Goal: Complete application form

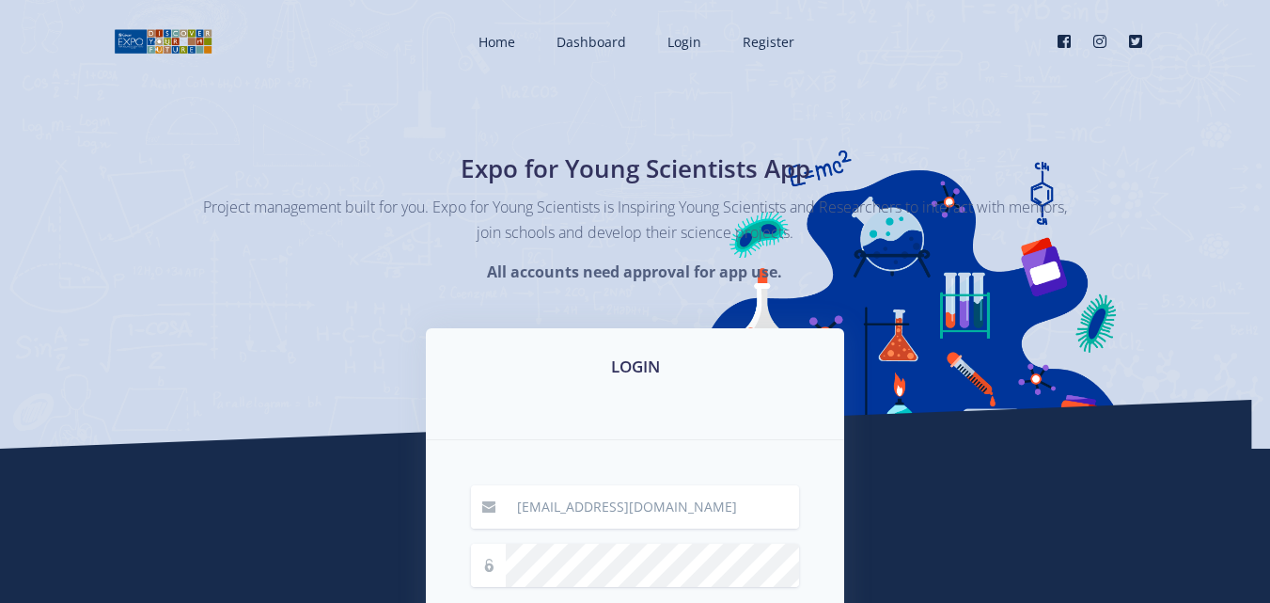
scroll to position [373, 0]
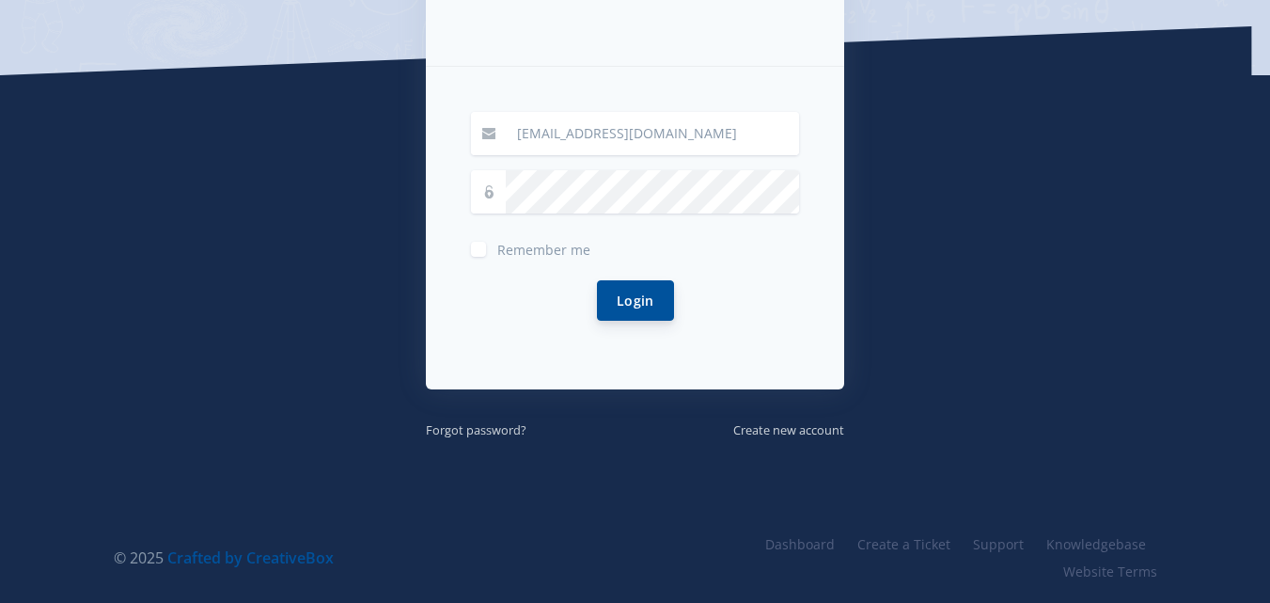
click at [631, 300] on button "Login" at bounding box center [635, 300] width 77 height 40
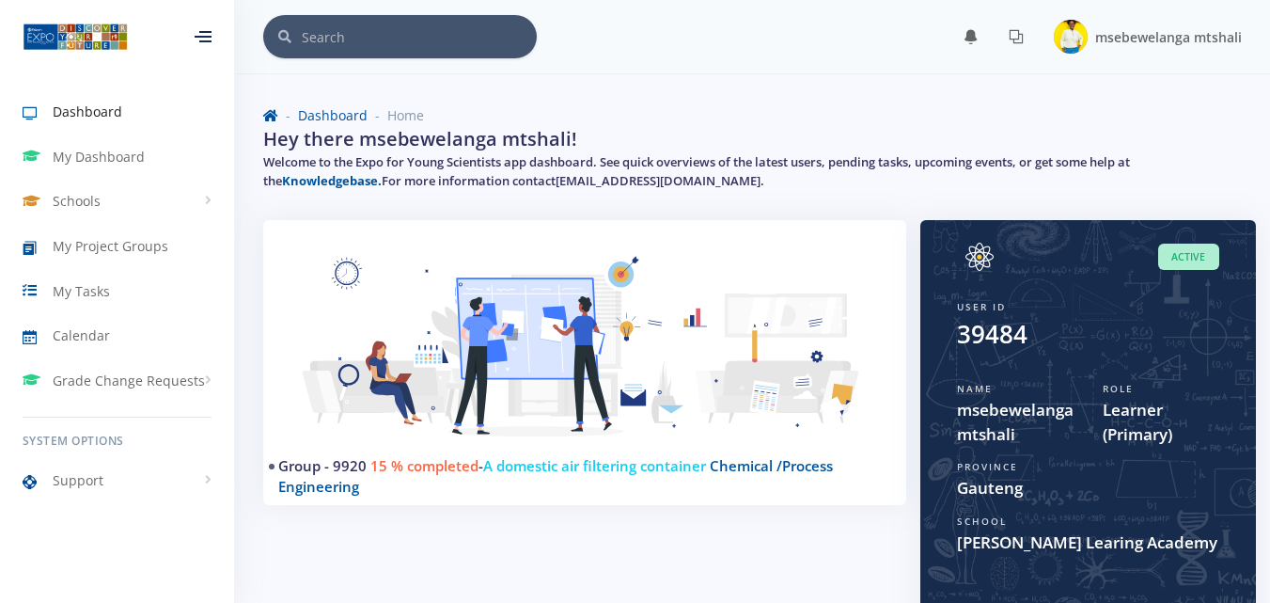
scroll to position [526, 0]
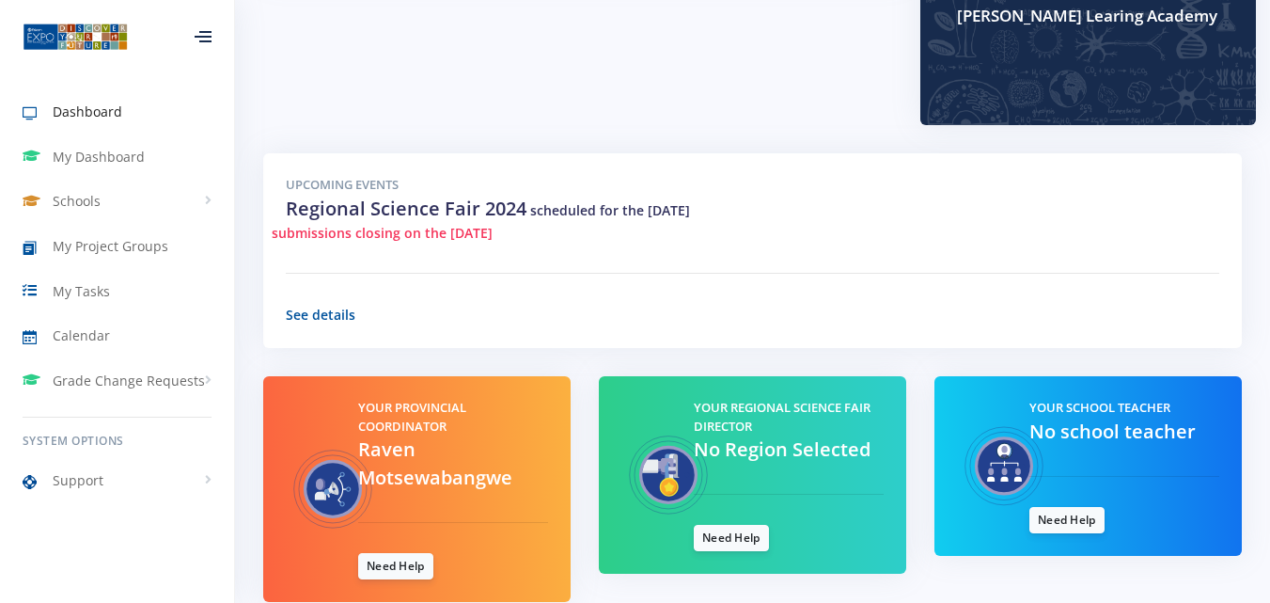
click at [1269, 560] on div "Group - 9920 15 % completed - A domestic air filtering container Chemical /Proc…" at bounding box center [752, 203] width 1035 height 1019
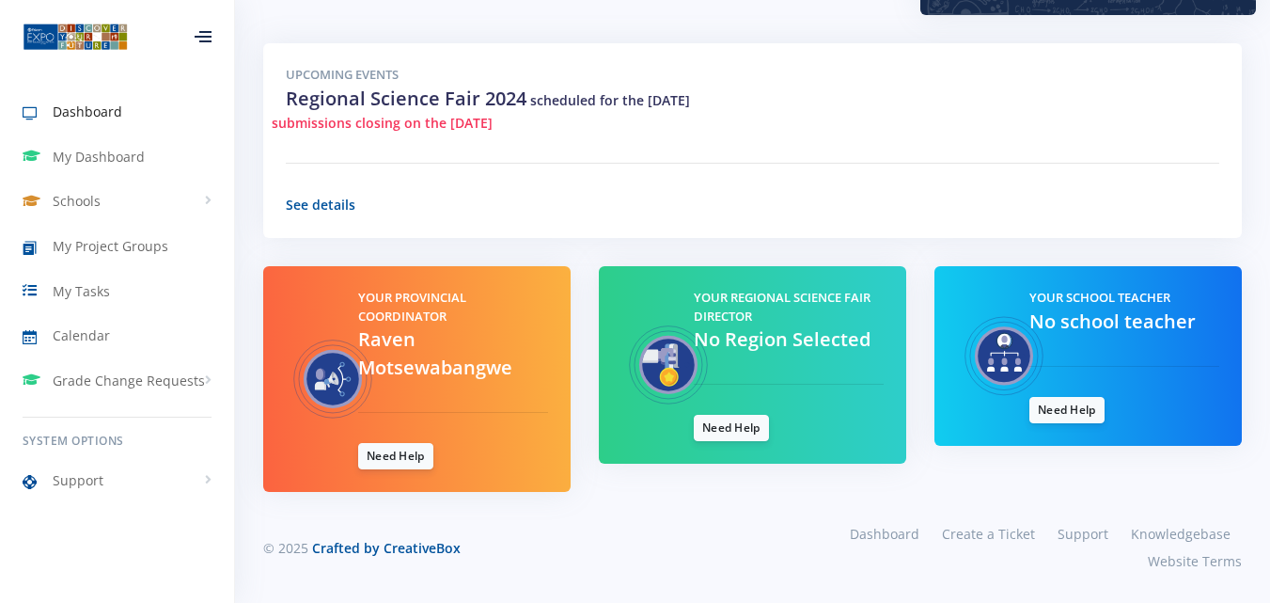
scroll to position [110, 0]
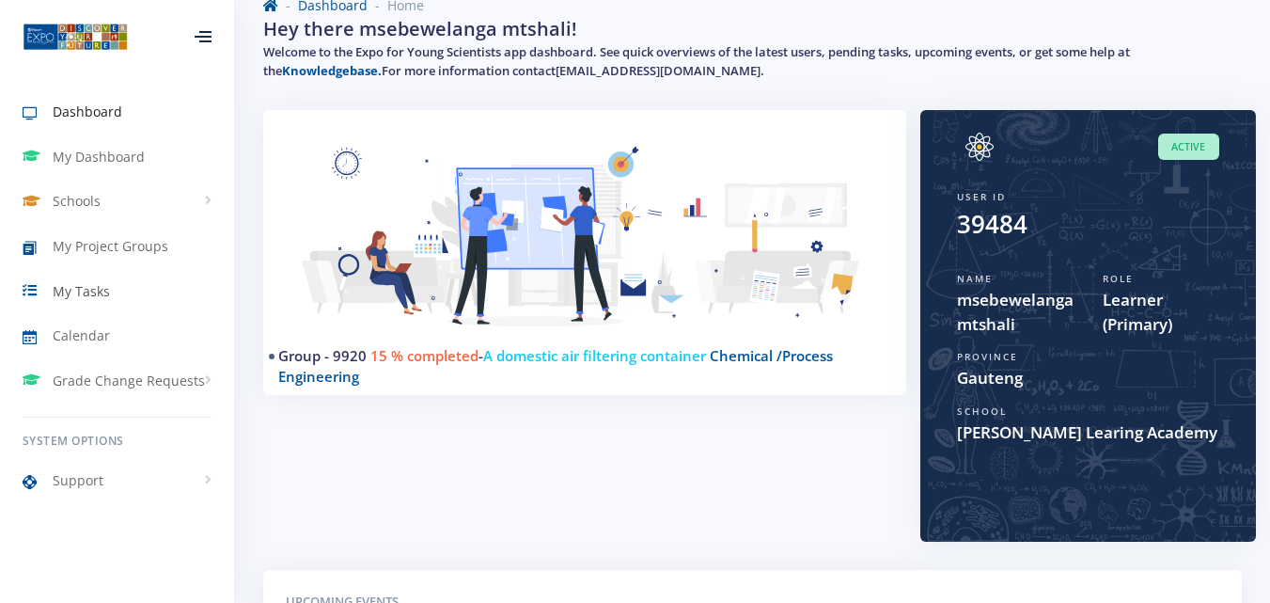
click at [102, 295] on span "My Tasks" at bounding box center [81, 291] width 57 height 20
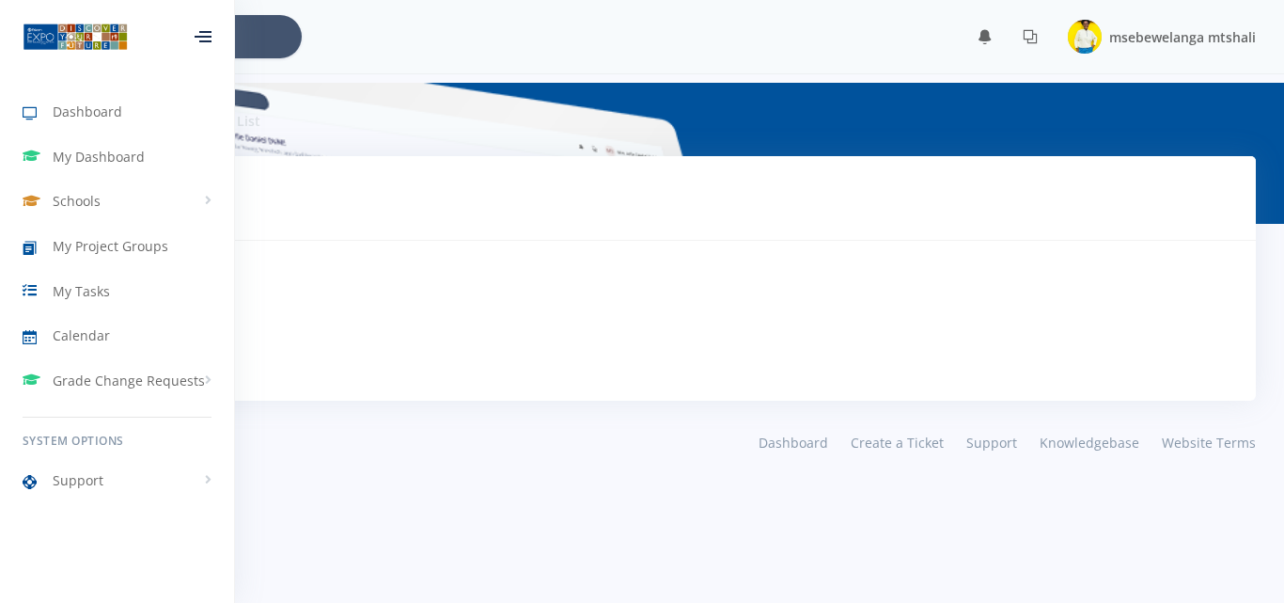
scroll to position [14, 14]
click at [458, 492] on body "Dashboard My Dashboard Schools View Schools Tersia King Learing Academy My Proj…" at bounding box center [642, 301] width 1284 height 603
click at [621, 257] on div "Tasks Tasks To Do No Tasks Pending" at bounding box center [642, 278] width 1228 height 244
click at [85, 243] on span "My Project Groups" at bounding box center [111, 246] width 116 height 20
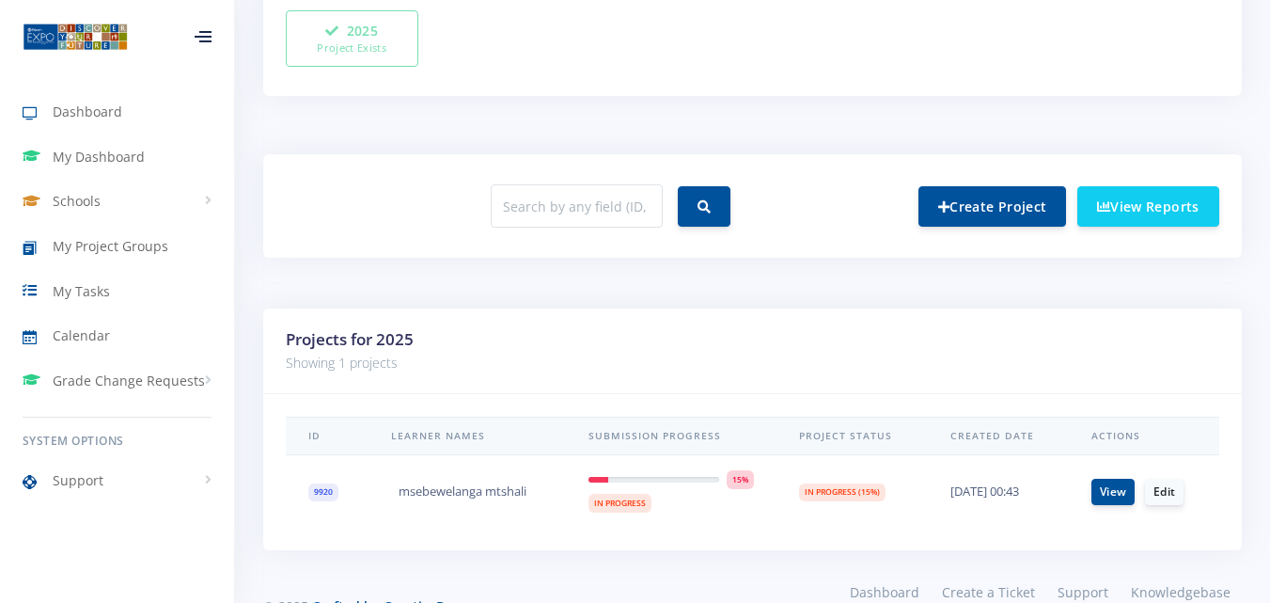
scroll to position [666, 0]
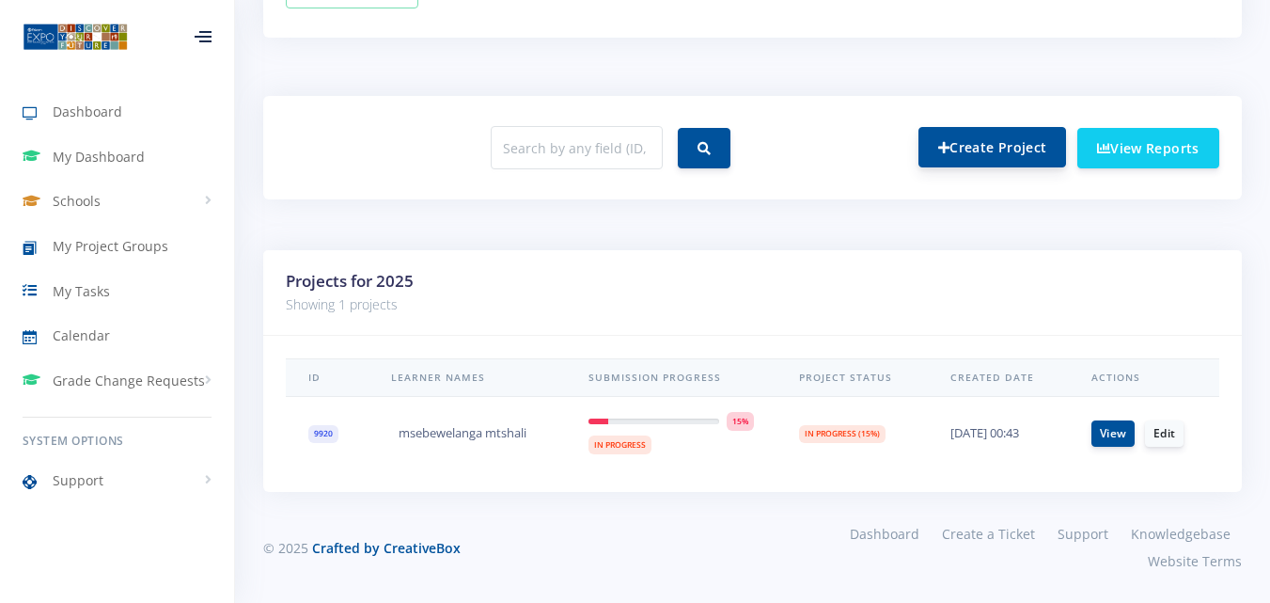
click at [991, 138] on link "Create Project" at bounding box center [992, 147] width 148 height 40
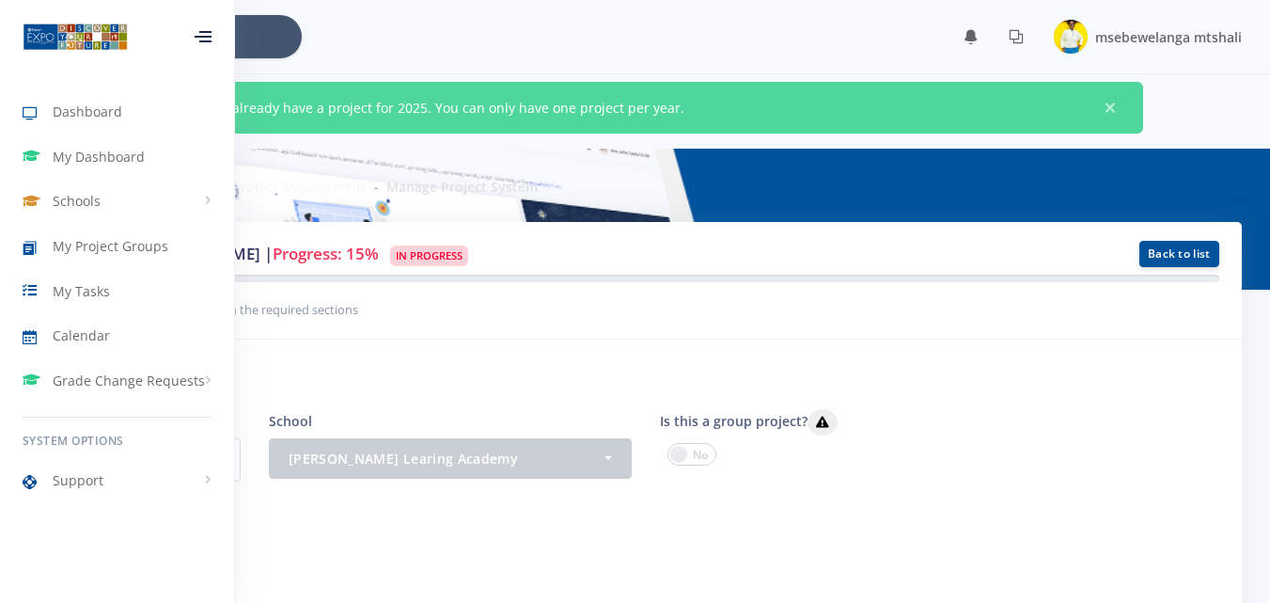
scroll to position [14, 14]
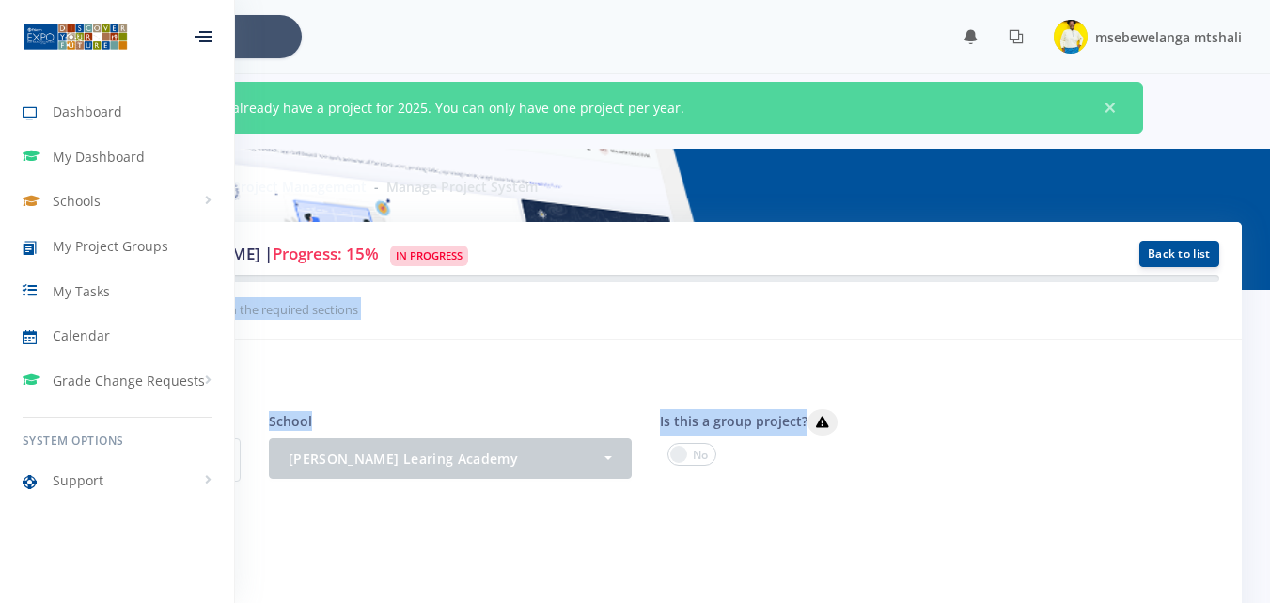
drag, startPoint x: 890, startPoint y: 231, endPoint x: 902, endPoint y: 387, distance: 156.5
click at [902, 387] on div "Project by: msebewelanga mtshali | Progress: 15% In Progress Back to list -" at bounding box center [635, 453] width 1214 height 463
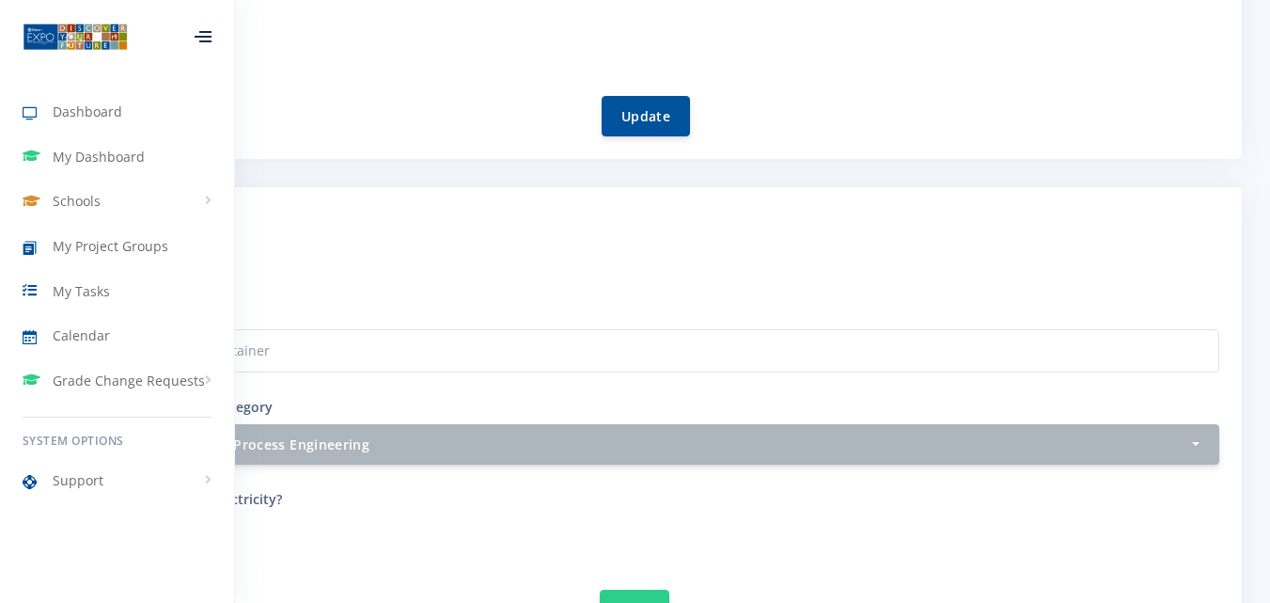
scroll to position [1053, 0]
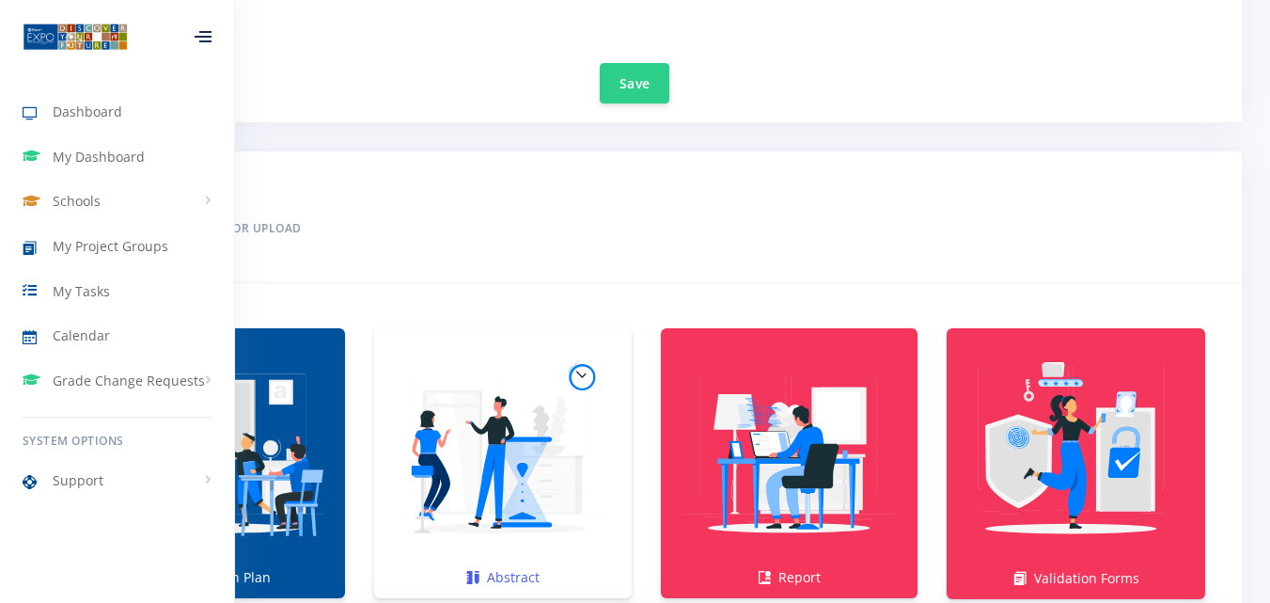
click at [510, 467] on img at bounding box center [502, 452] width 227 height 227
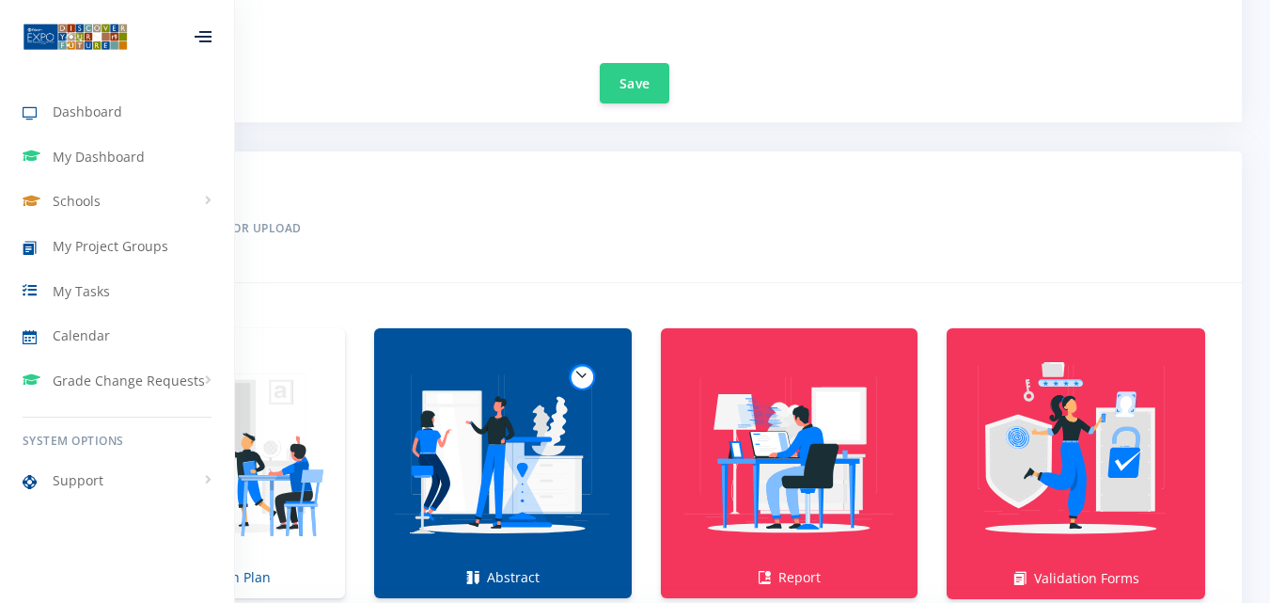
click at [510, 467] on img at bounding box center [502, 452] width 227 height 227
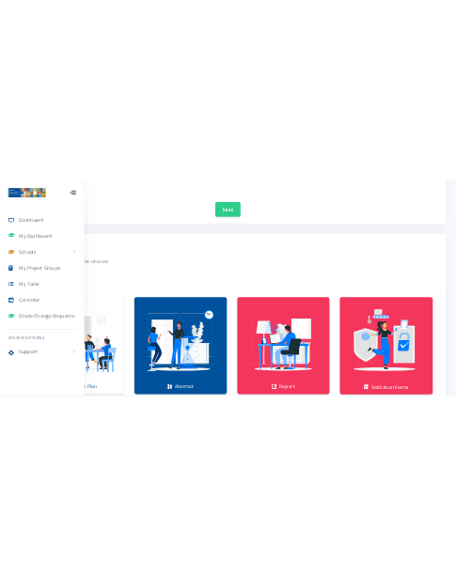
scroll to position [1579, 0]
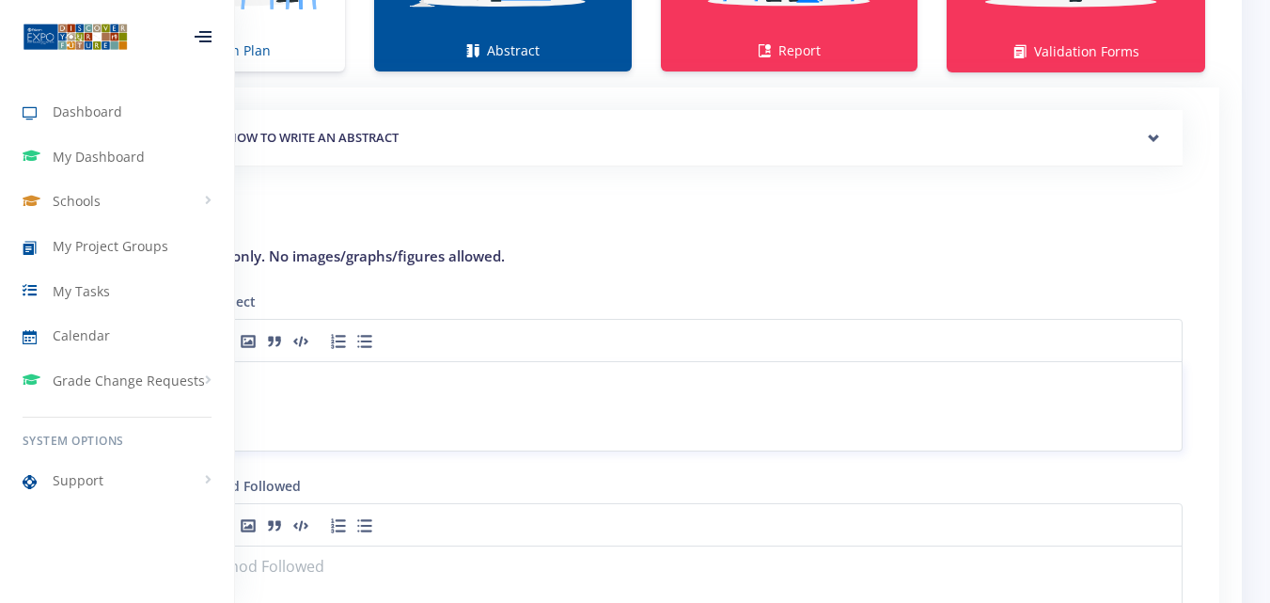
click at [462, 418] on div at bounding box center [646, 406] width 1073 height 90
click at [289, 379] on p at bounding box center [646, 383] width 1048 height 25
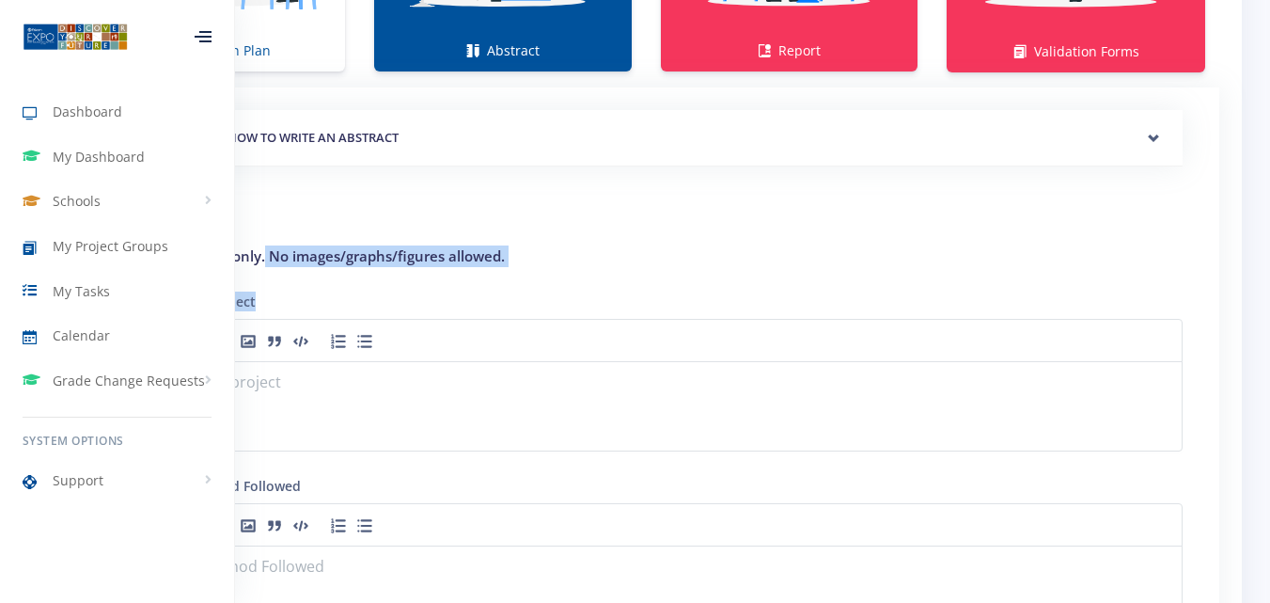
drag, startPoint x: 263, startPoint y: 265, endPoint x: 290, endPoint y: 279, distance: 29.9
click at [510, 259] on h4 "Max 250 words only. No images/graphs/figures allowed." at bounding box center [646, 256] width 1073 height 22
click at [510, 257] on h4 "Max 250 words only. No images/graphs/figures allowed." at bounding box center [646, 256] width 1073 height 22
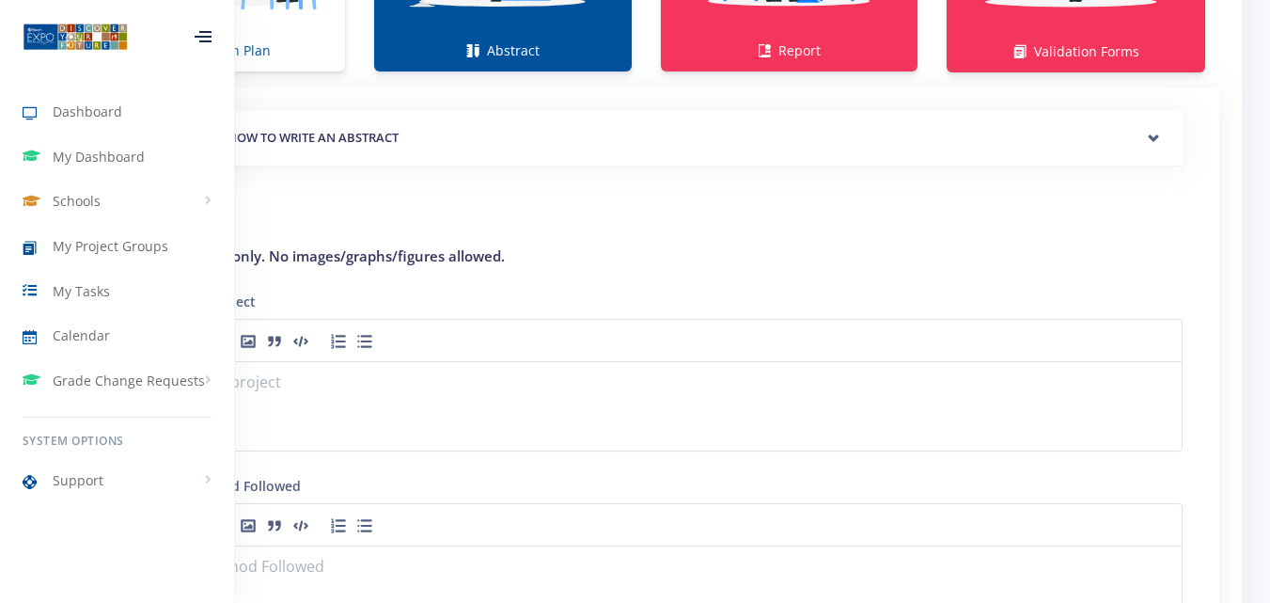
click at [510, 257] on h4 "Max 250 words only. No images/graphs/figures allowed." at bounding box center [646, 256] width 1073 height 22
click at [498, 256] on h4 "Max 250 words only. No images/graphs/figures allowed." at bounding box center [646, 256] width 1073 height 22
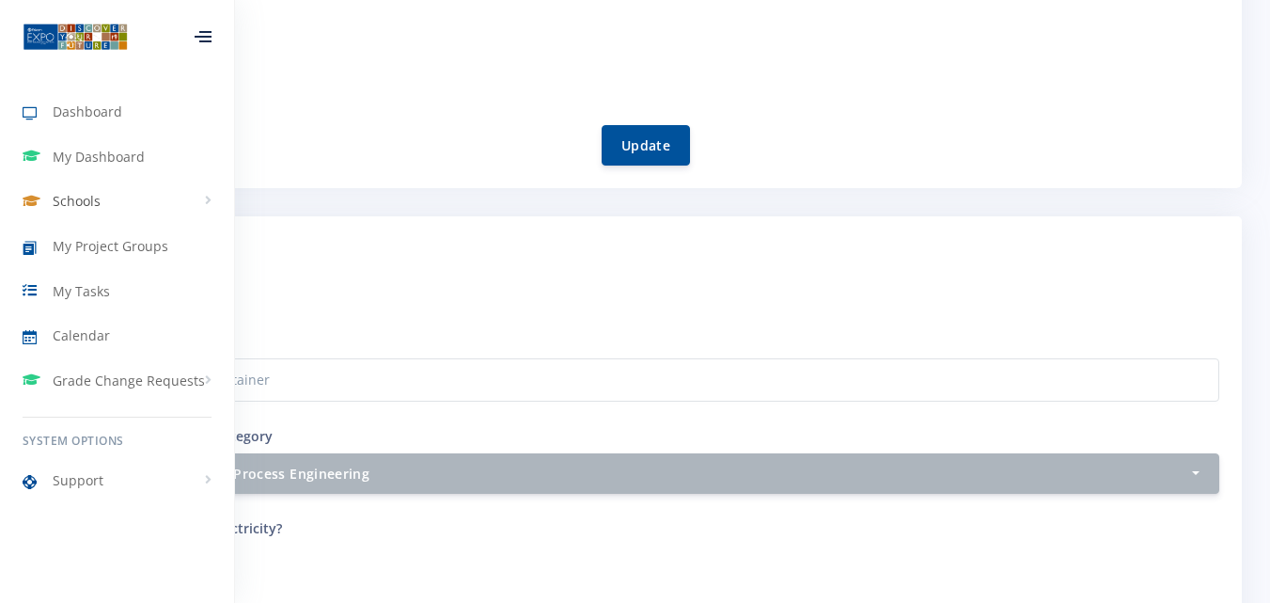
scroll to position [0, 0]
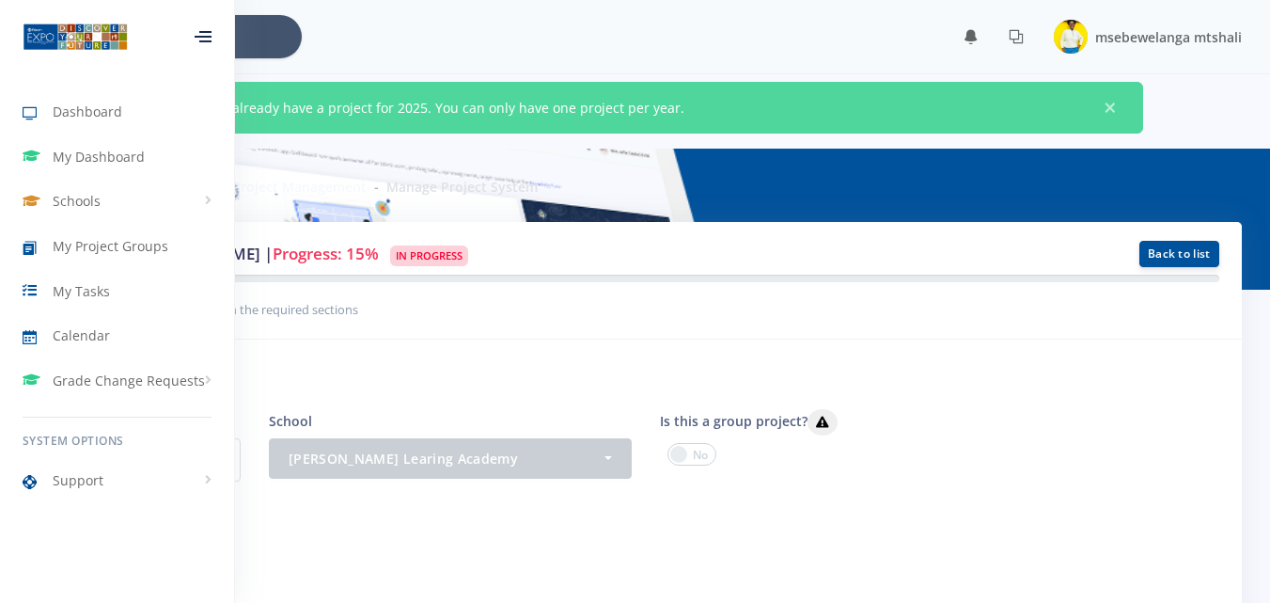
click at [209, 31] on icon at bounding box center [205, 32] width 12 height 2
click at [209, 31] on icon at bounding box center [203, 32] width 17 height 2
click at [209, 32] on icon at bounding box center [205, 32] width 12 height 2
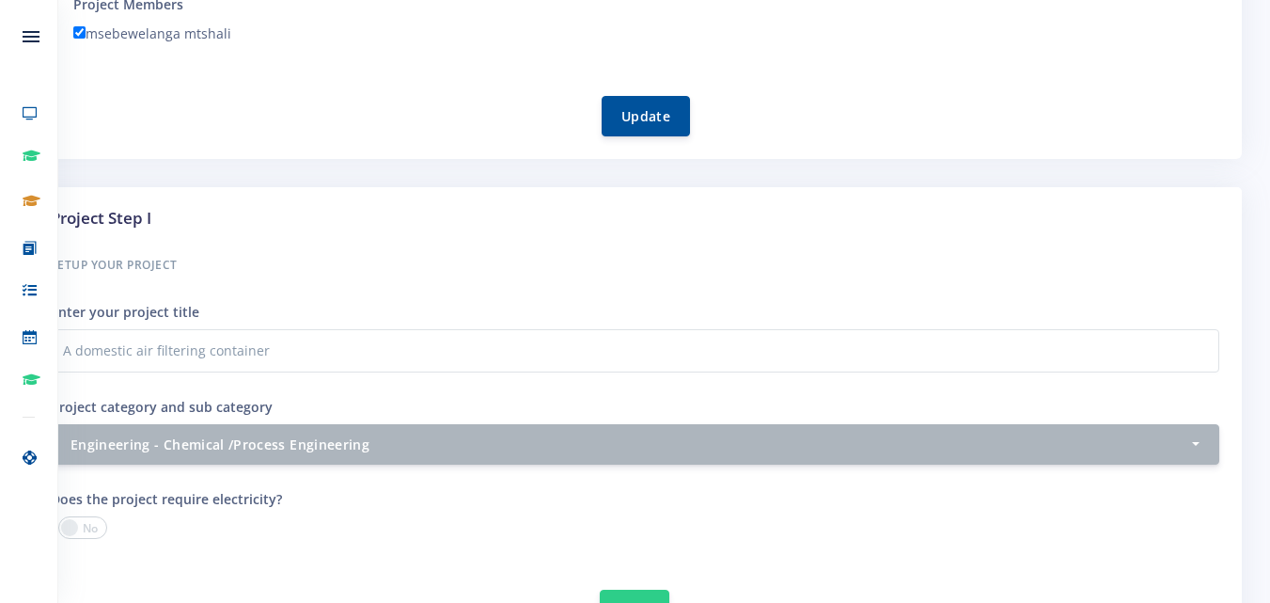
scroll to position [1579, 0]
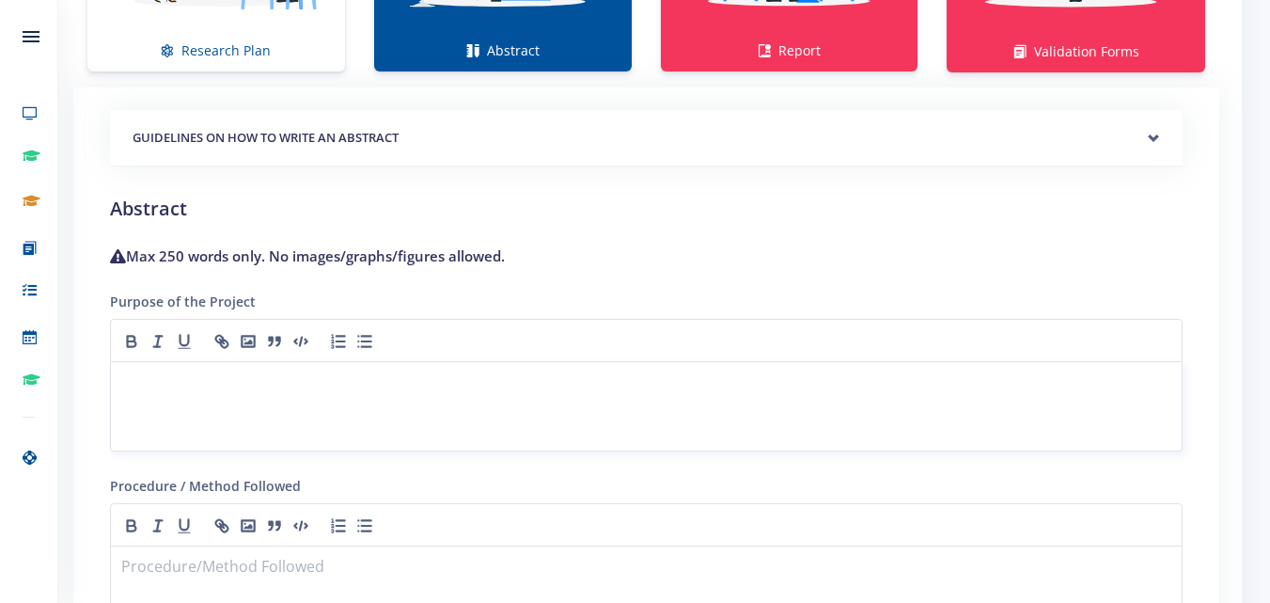
click at [256, 396] on p at bounding box center [646, 383] width 1048 height 25
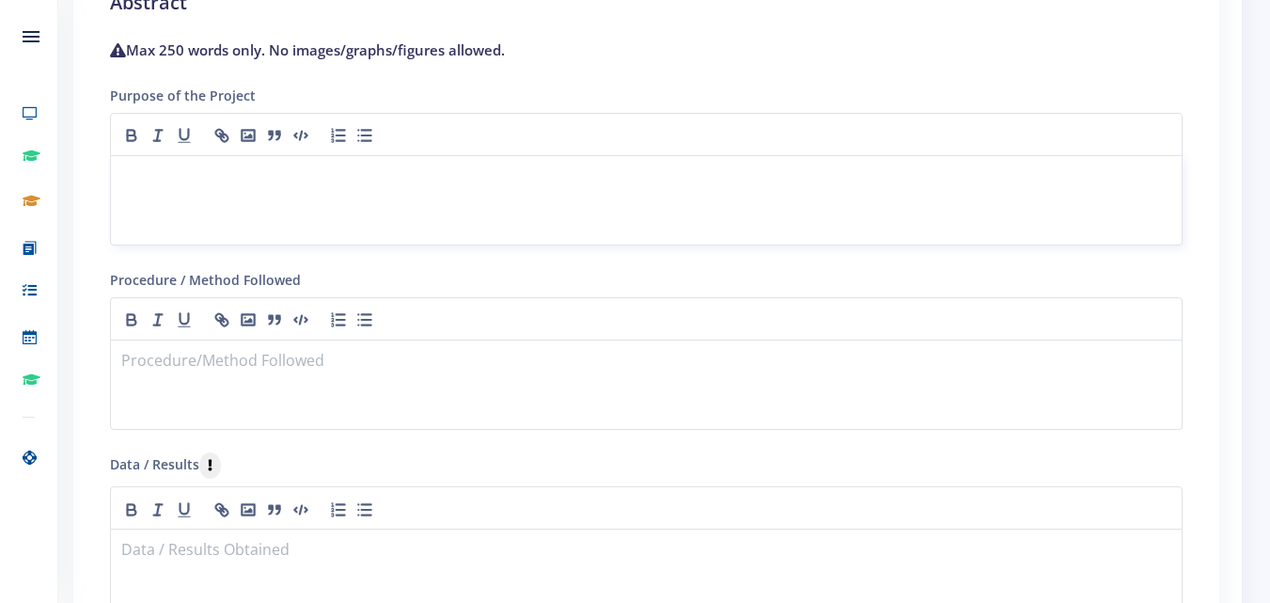
scroll to position [1767, 0]
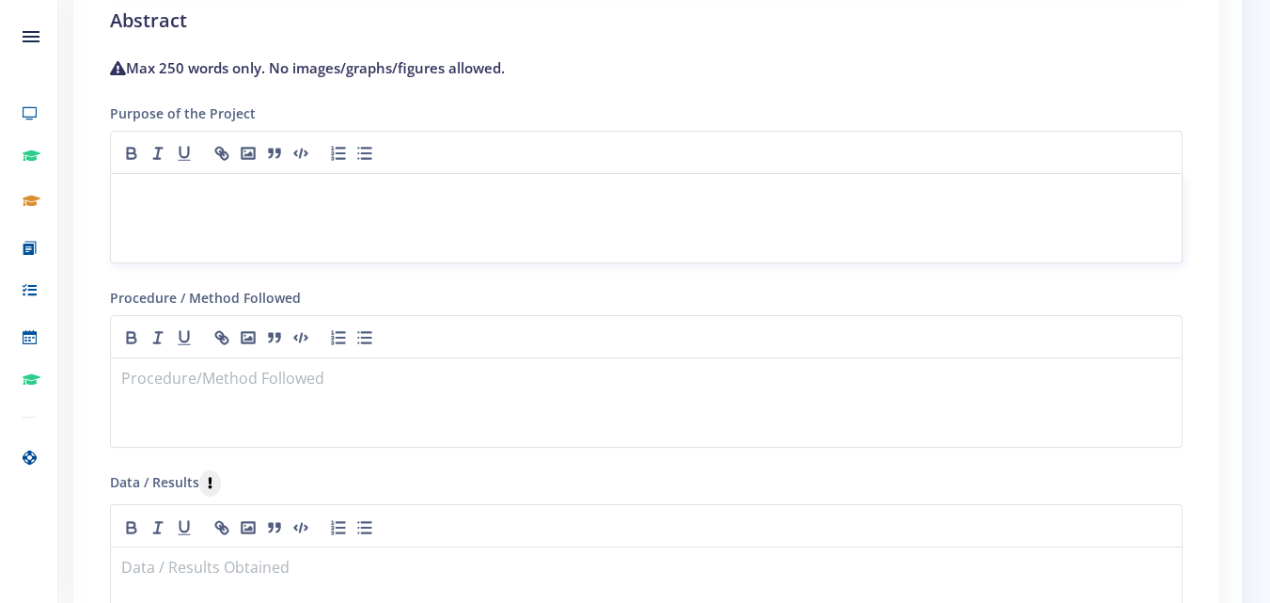
click at [246, 226] on div at bounding box center [646, 218] width 1073 height 90
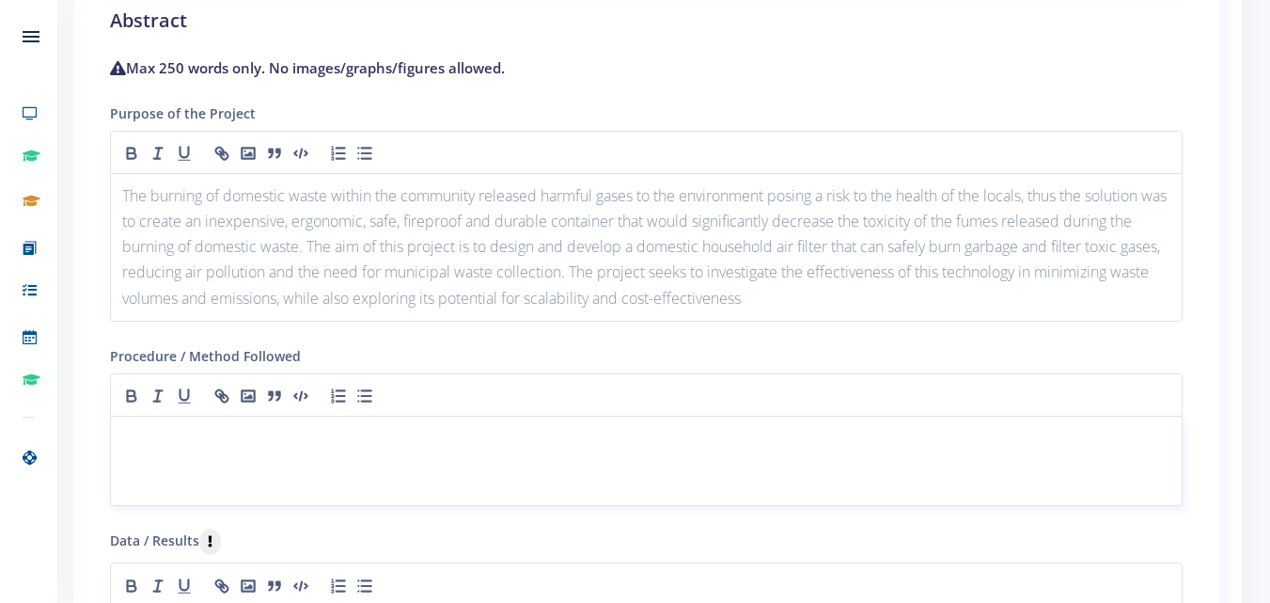
click at [176, 455] on div at bounding box center [646, 460] width 1073 height 90
paste div
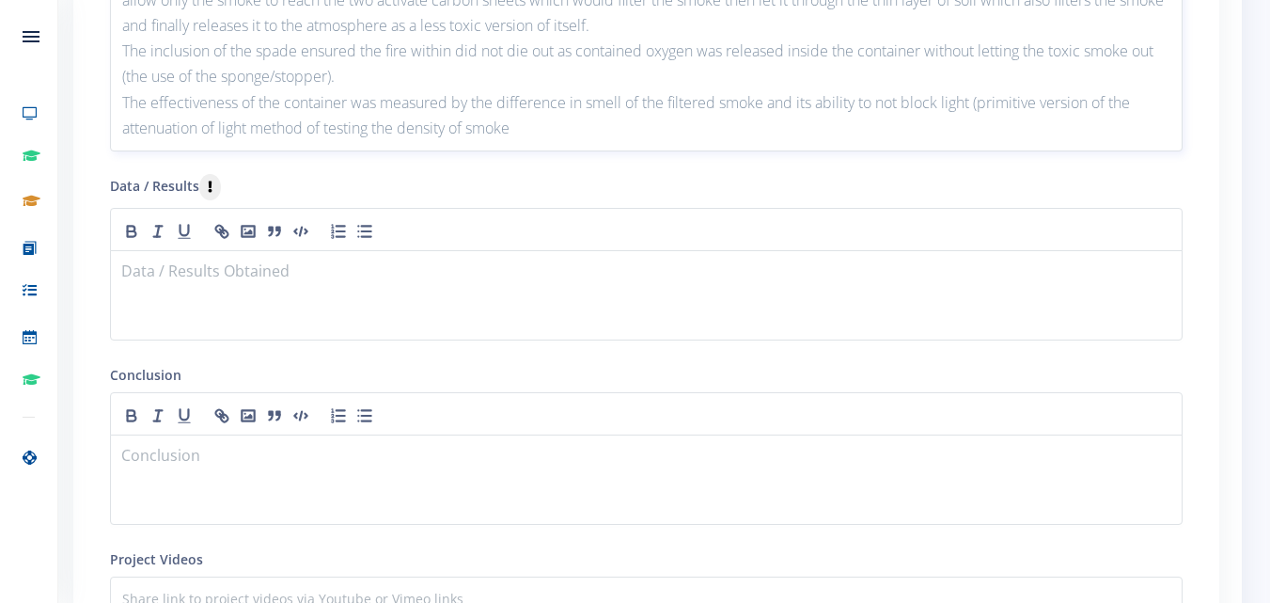
scroll to position [2193, 0]
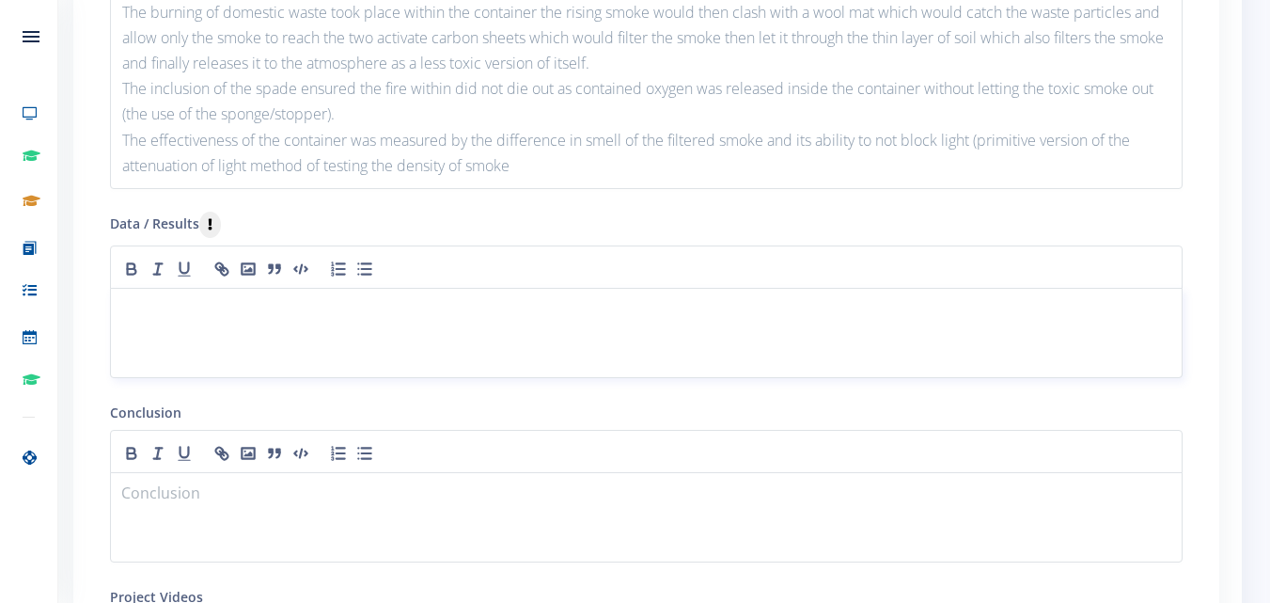
click at [297, 330] on div at bounding box center [646, 333] width 1073 height 90
click at [338, 316] on p "Three tests were conducted the using ligh attenuation,smell,colour observervati…" at bounding box center [646, 310] width 1048 height 25
click at [382, 314] on p "Three tests were conducted using ligh attenuation,smell,colour observervation a…" at bounding box center [646, 310] width 1048 height 25
click at [850, 315] on p "Three tests were conducted using light attenuation,smell,colour observervation …" at bounding box center [646, 310] width 1048 height 25
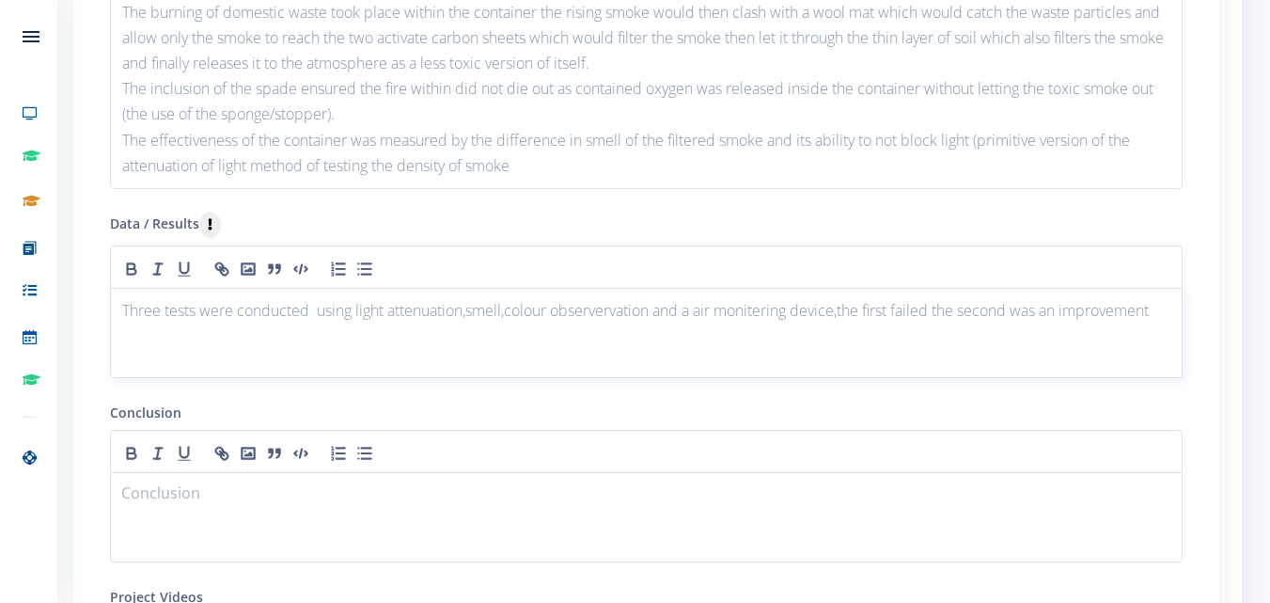
click at [1153, 343] on div "Three tests were conducted using light attenuation,smell,colour observervation …" at bounding box center [646, 333] width 1073 height 90
click at [1158, 321] on p "Three tests were conducted using light attenuation,smell,colour observervation …" at bounding box center [646, 310] width 1048 height 25
click at [131, 332] on div "Three tests were conducted using light attenuation,smell,colour observervation …" at bounding box center [646, 333] width 1073 height 90
click at [131, 341] on div "Three tests were conducted using light attenuation,smell,colour observervation …" at bounding box center [646, 333] width 1073 height 90
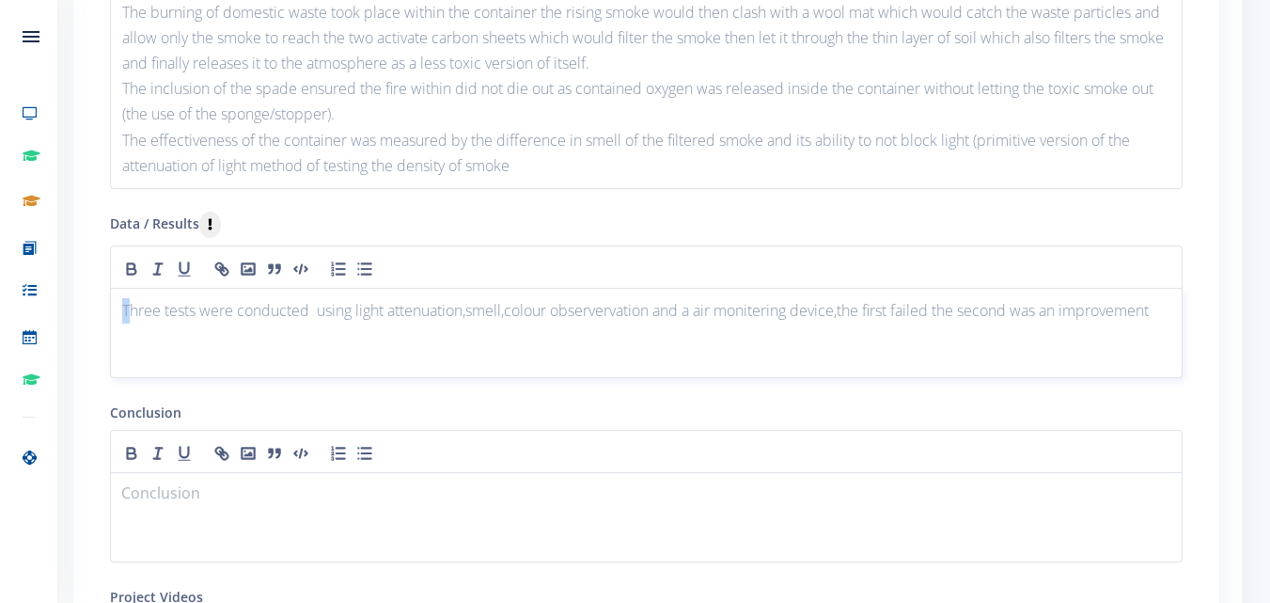
drag, startPoint x: 131, startPoint y: 341, endPoint x: 121, endPoint y: 335, distance: 11.5
click at [121, 335] on div "Three tests were conducted using light attenuation,smell,colour observervation …" at bounding box center [646, 333] width 1073 height 90
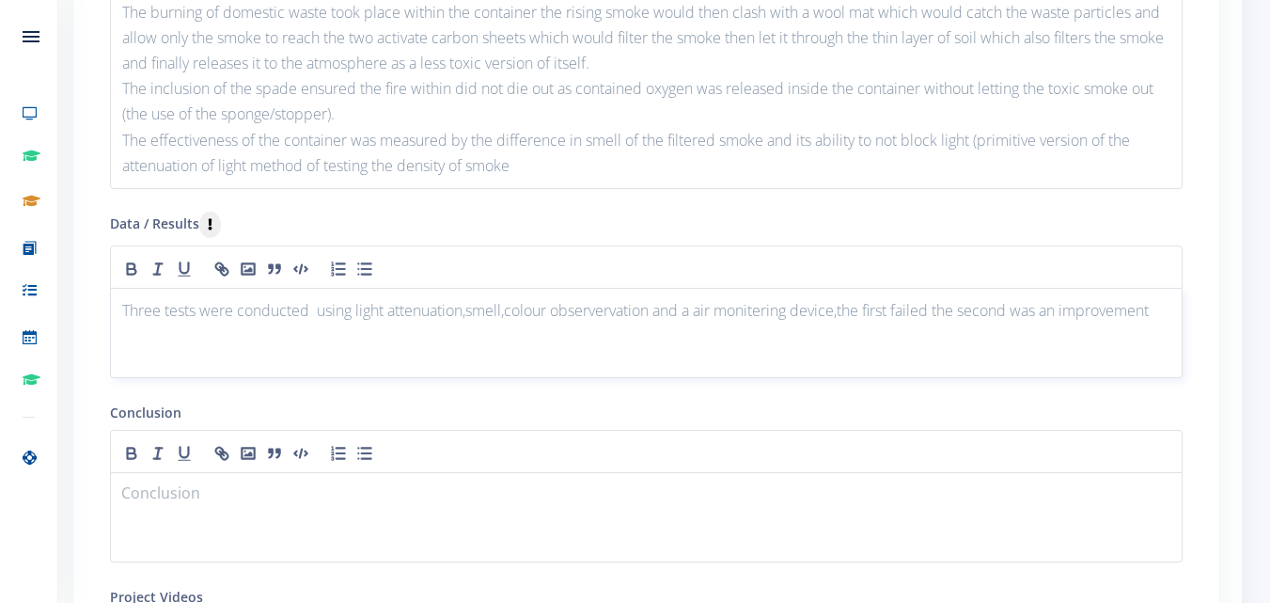
click at [1174, 336] on div "Three tests were conducted using light attenuation,smell,colour observervation …" at bounding box center [646, 333] width 1073 height 90
click at [588, 337] on p "and the third was a success a 72% difference was observed from the filtered smo…" at bounding box center [646, 335] width 1048 height 25
click at [736, 333] on p "and the third was a success a 72% difference was observed from the non filtered…" at bounding box center [646, 335] width 1048 height 25
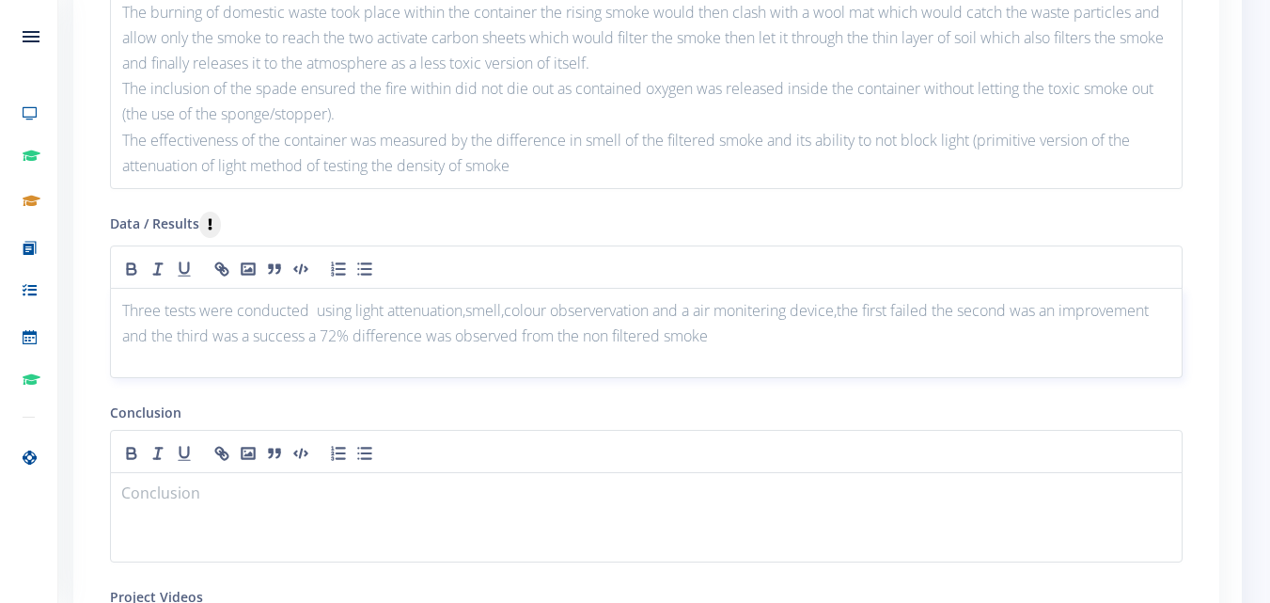
click at [588, 338] on p "and the third was a success a 72% difference was observed from the non filtered…" at bounding box center [646, 335] width 1048 height 25
click at [558, 331] on p "and the third was a success a 72% difference was observed from the filtered smo…" at bounding box center [646, 335] width 1048 height 25
click at [724, 338] on p "and the third was a success a 72% difference was observed between the filtered …" at bounding box center [646, 335] width 1048 height 25
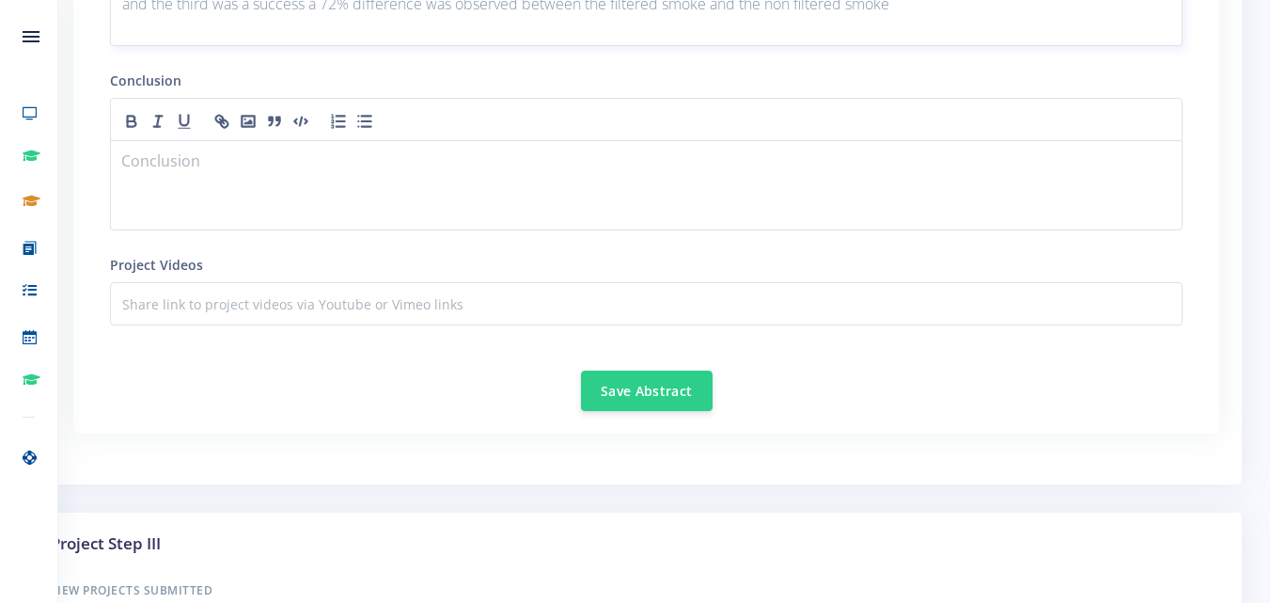
scroll to position [2494, 0]
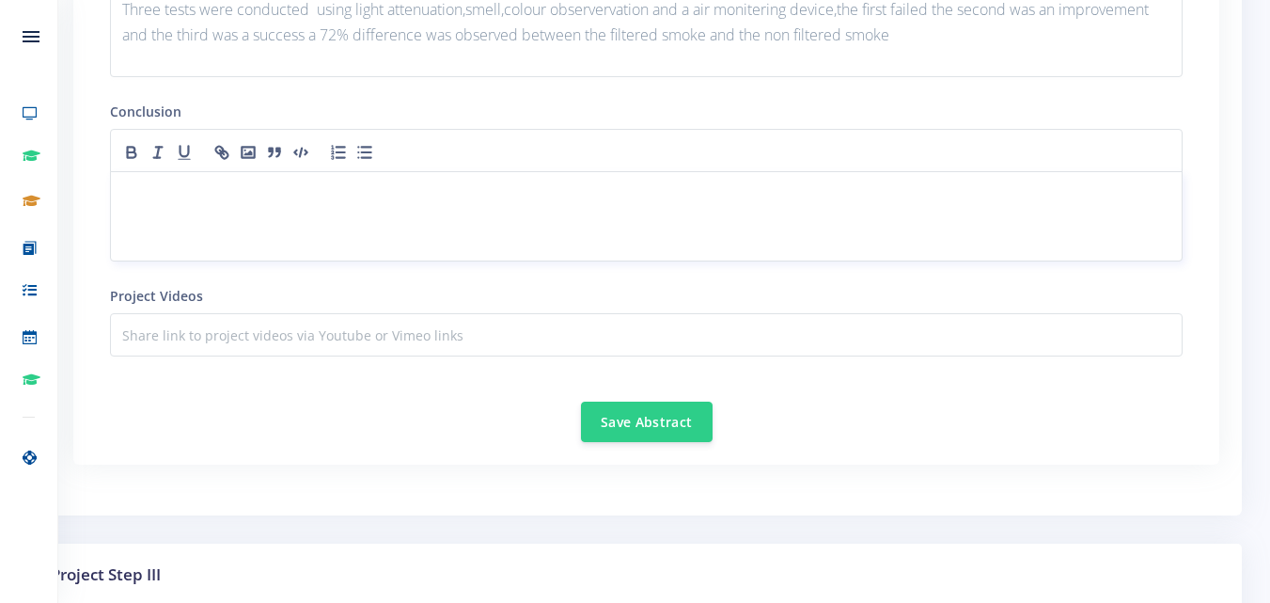
click at [494, 198] on p at bounding box center [646, 193] width 1048 height 25
click at [280, 219] on div at bounding box center [646, 216] width 1073 height 90
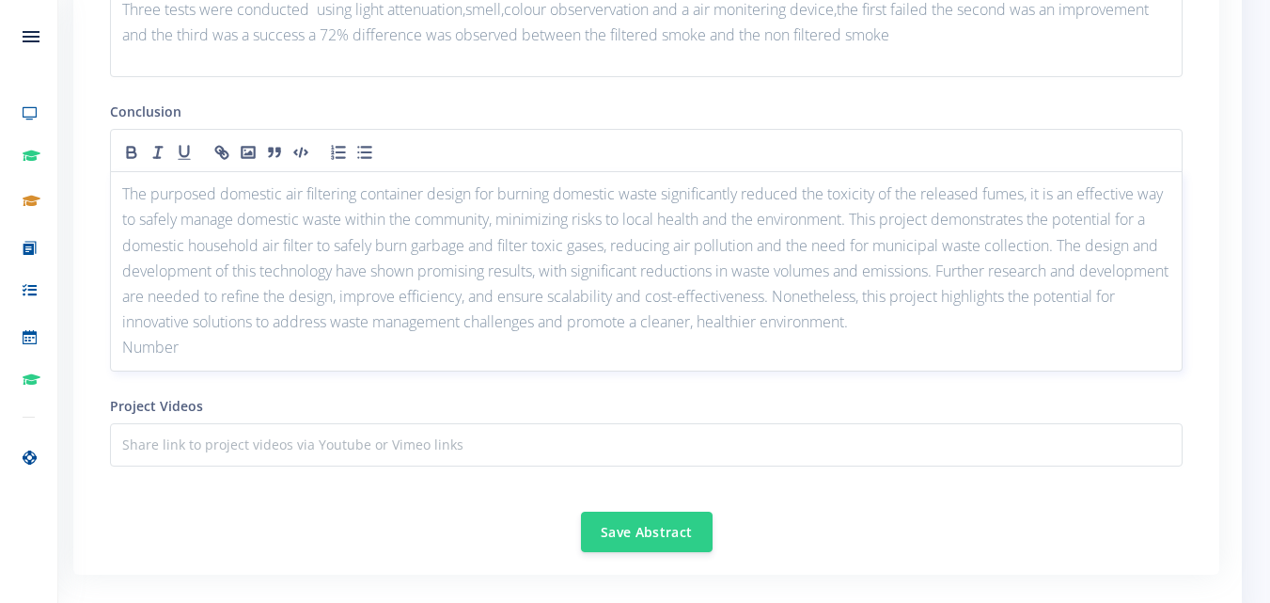
scroll to position [0, 0]
click at [1020, 274] on p "The purposed domestic air filtering container design for burning domestic waste…" at bounding box center [646, 257] width 1048 height 153
click at [1027, 273] on p "The purposed domestic air filtering container design for burning domestic waste…" at bounding box center [646, 257] width 1048 height 153
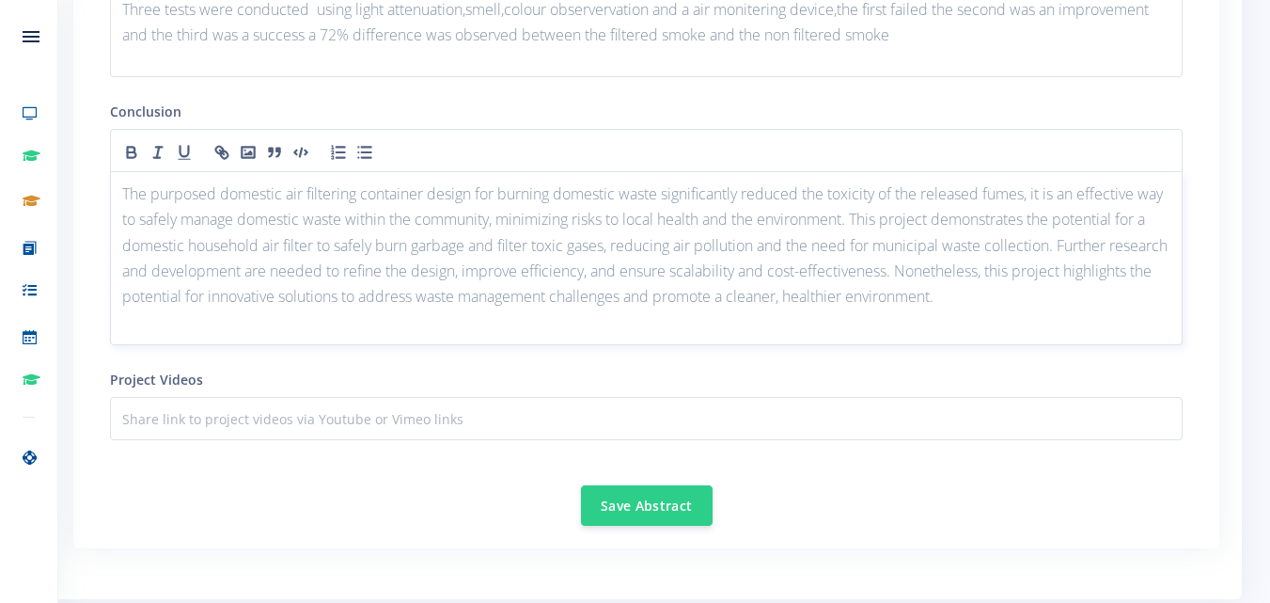
click at [330, 272] on p "The purposed domestic air filtering container design for burning domestic waste…" at bounding box center [646, 245] width 1048 height 128
click at [886, 227] on p "The purposed domestic air filtering container design for burning domestic waste…" at bounding box center [646, 245] width 1048 height 128
click at [701, 13] on p "Three tests were conducted using light attenuation,smell,colour observervation …" at bounding box center [646, 9] width 1048 height 25
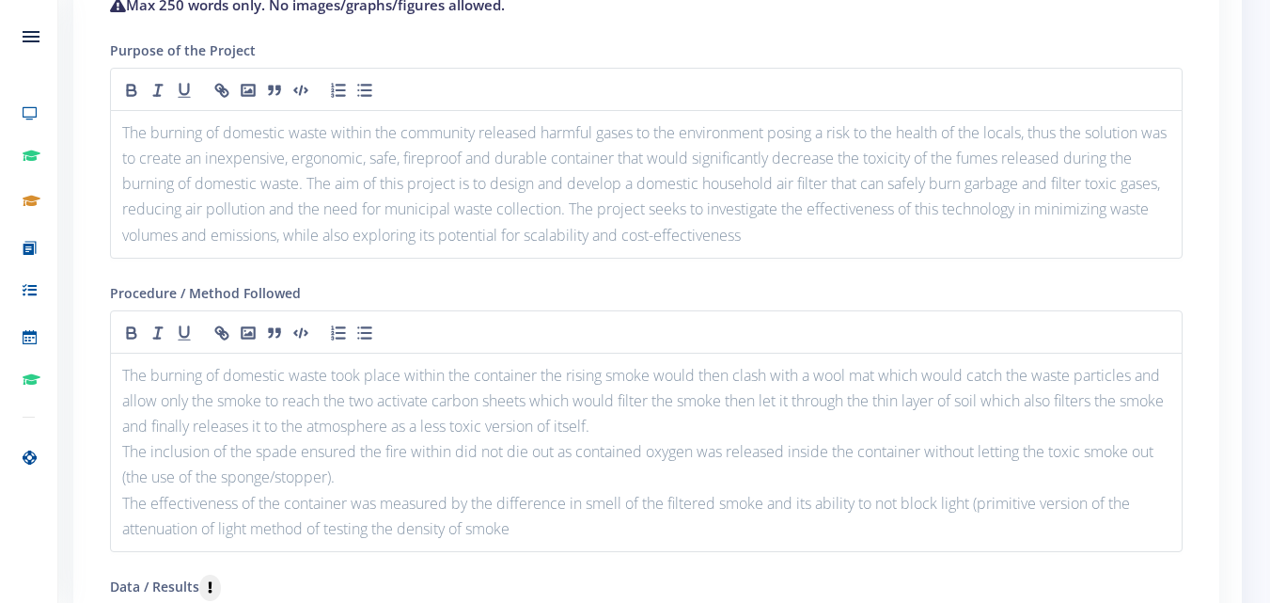
scroll to position [1906, 0]
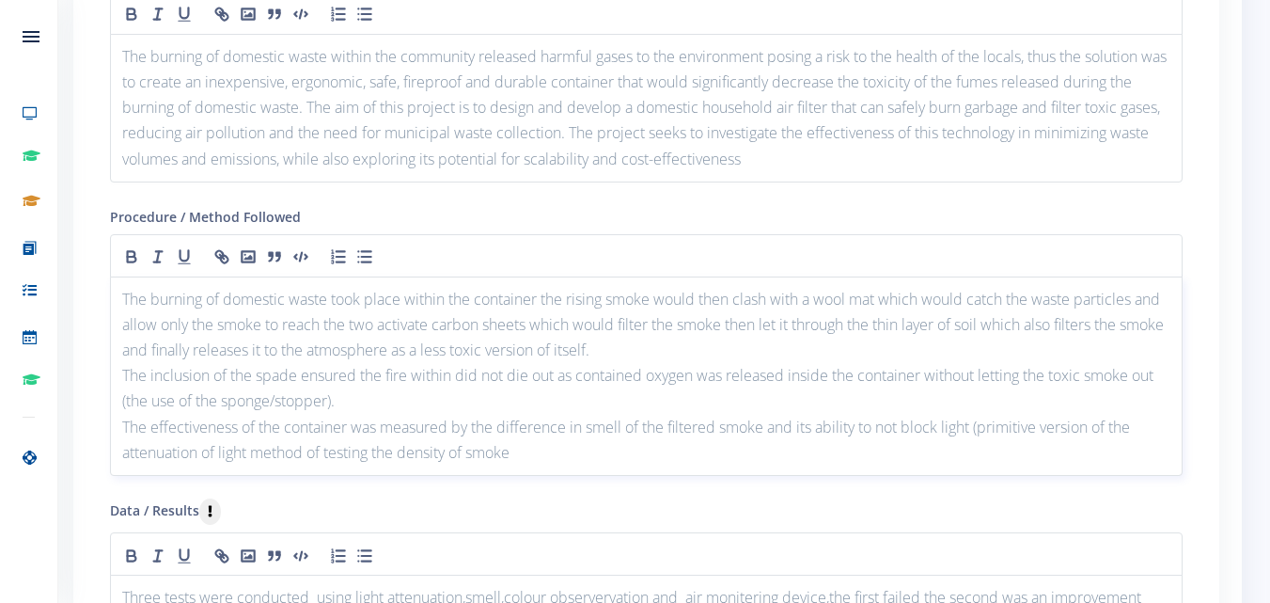
click at [537, 461] on p "The effectiveness of the container was measured by the difference in smell of t…" at bounding box center [646, 440] width 1048 height 51
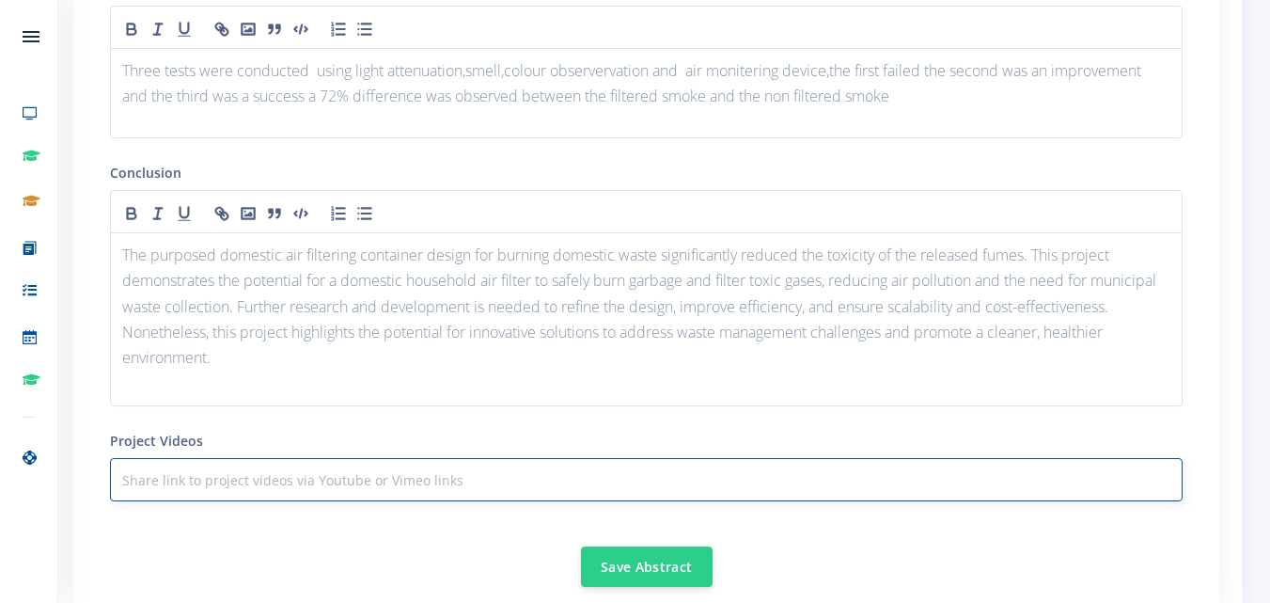
click at [633, 474] on input "text" at bounding box center [646, 479] width 1073 height 43
click at [708, 487] on input "text" at bounding box center [646, 479] width 1073 height 43
paste input "[URL][DOMAIN_NAME]"
type input "[URL][DOMAIN_NAME]"
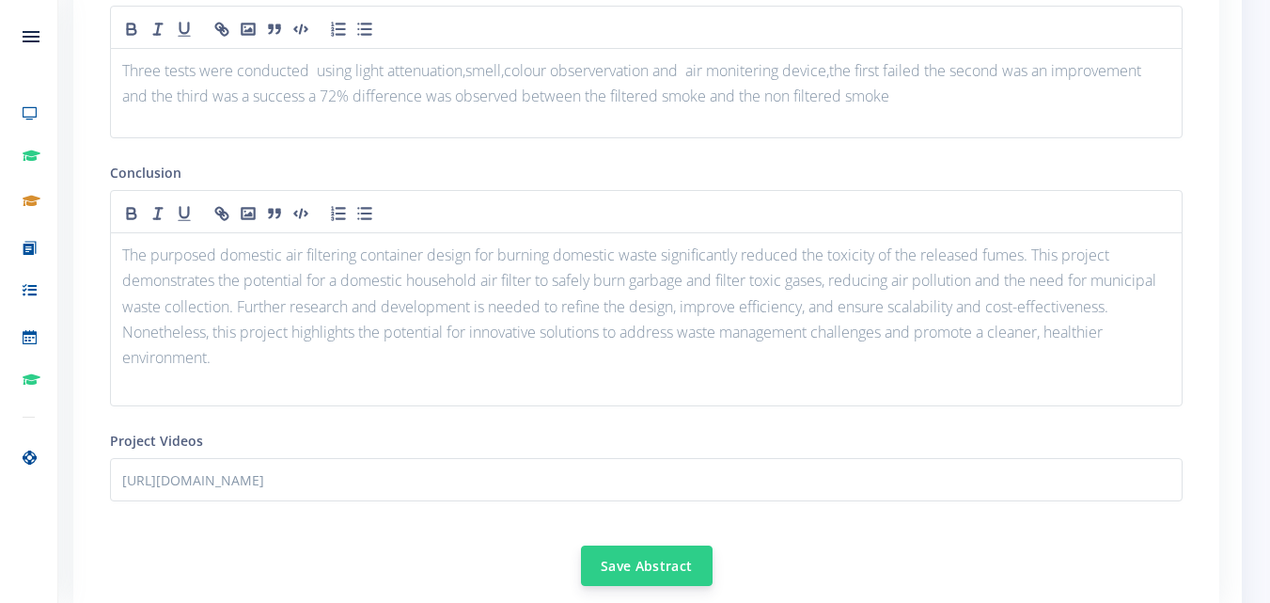
click at [655, 563] on button "Save Abstract" at bounding box center [647, 565] width 132 height 40
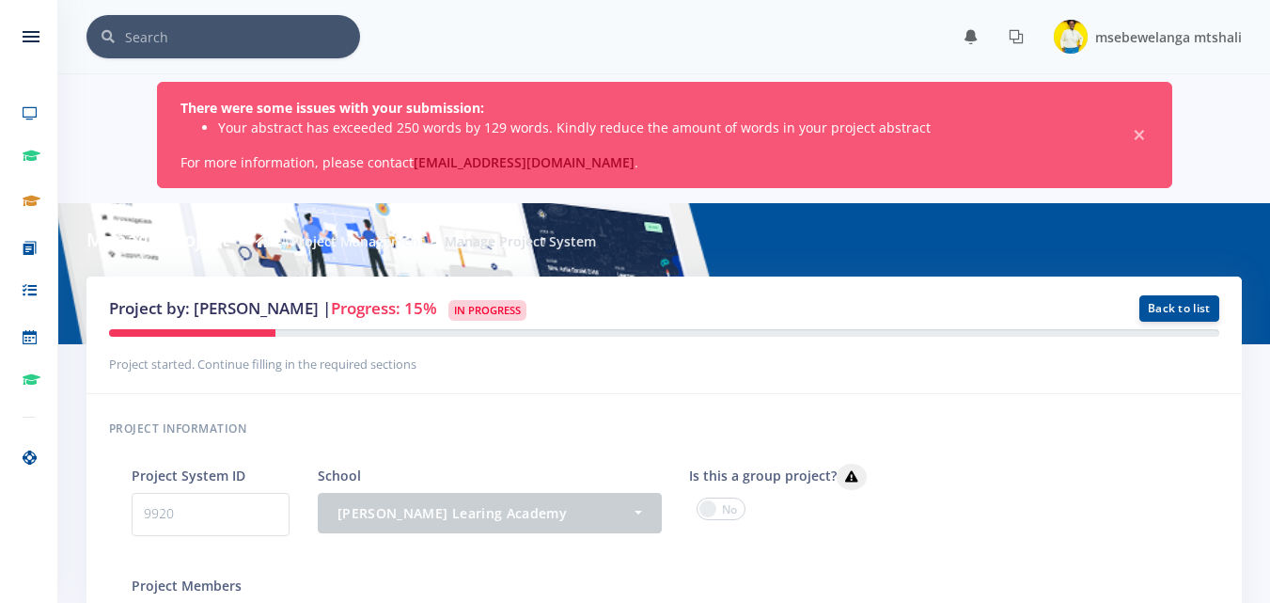
click at [763, 124] on li "Your abstract has exceeded 250 words by 129 words. Kindly reduce the amount of …" at bounding box center [661, 128] width 886 height 20
click at [376, 165] on div "There were some issues with your submission: Your abstract has exceeded 250 wor…" at bounding box center [664, 135] width 1015 height 106
click at [376, 133] on li "Your abstract has exceeded 250 words by 129 words. Kindly reduce the amount of …" at bounding box center [661, 128] width 886 height 20
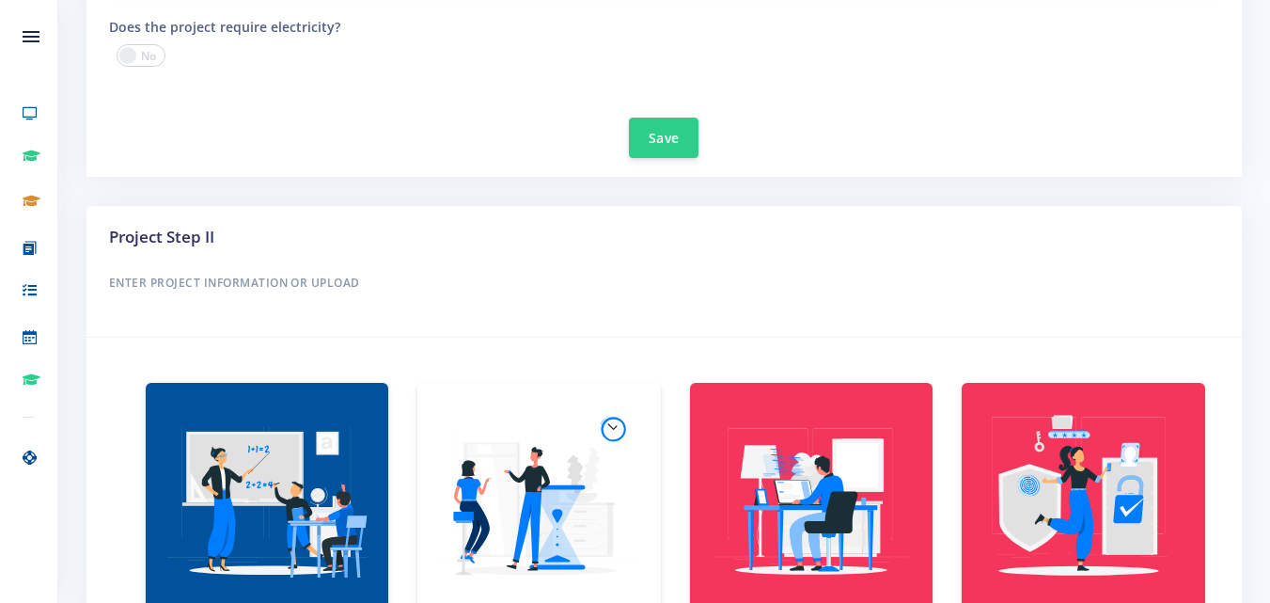
scroll to position [1579, 0]
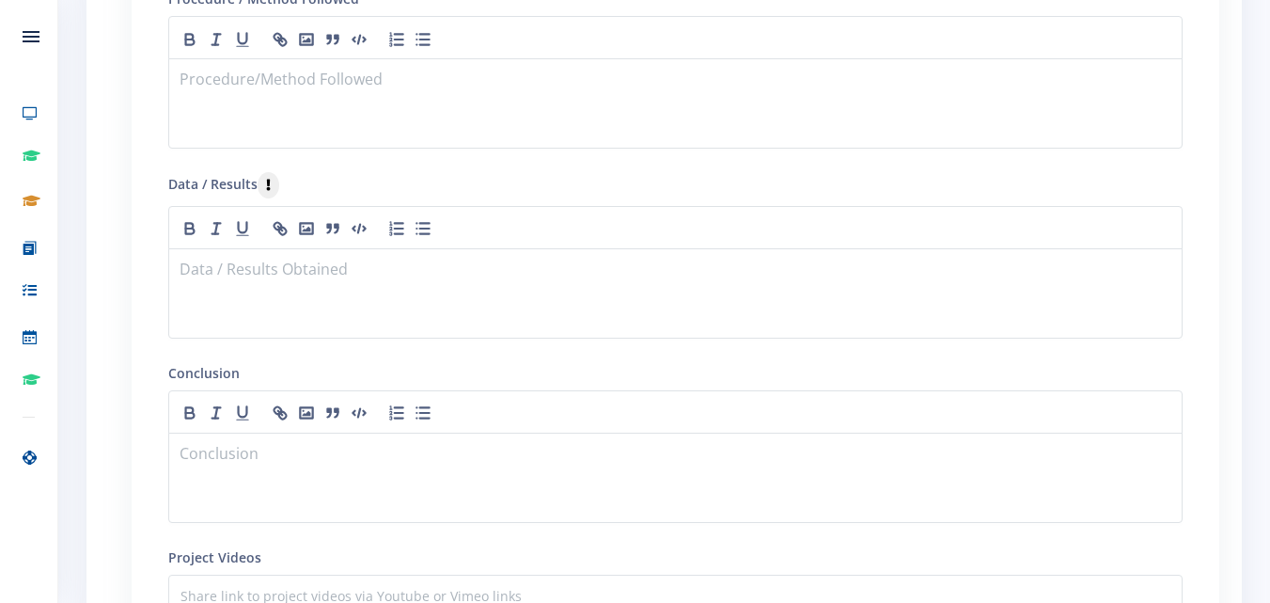
scroll to position [2632, 0]
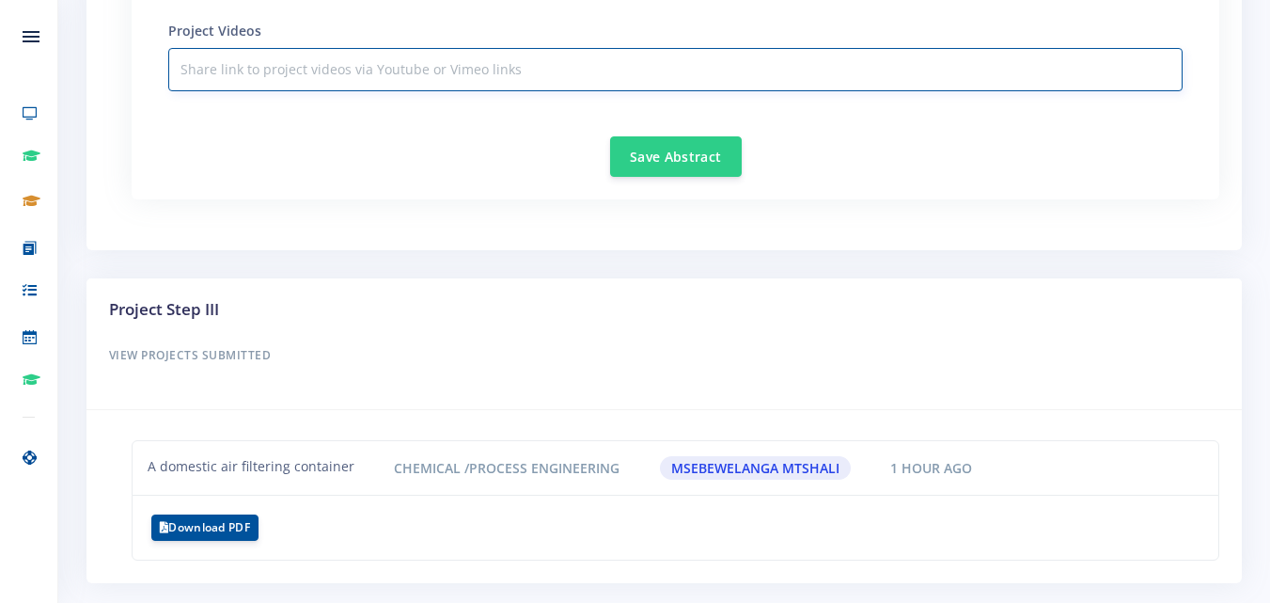
click at [409, 81] on input "text" at bounding box center [675, 69] width 1014 height 43
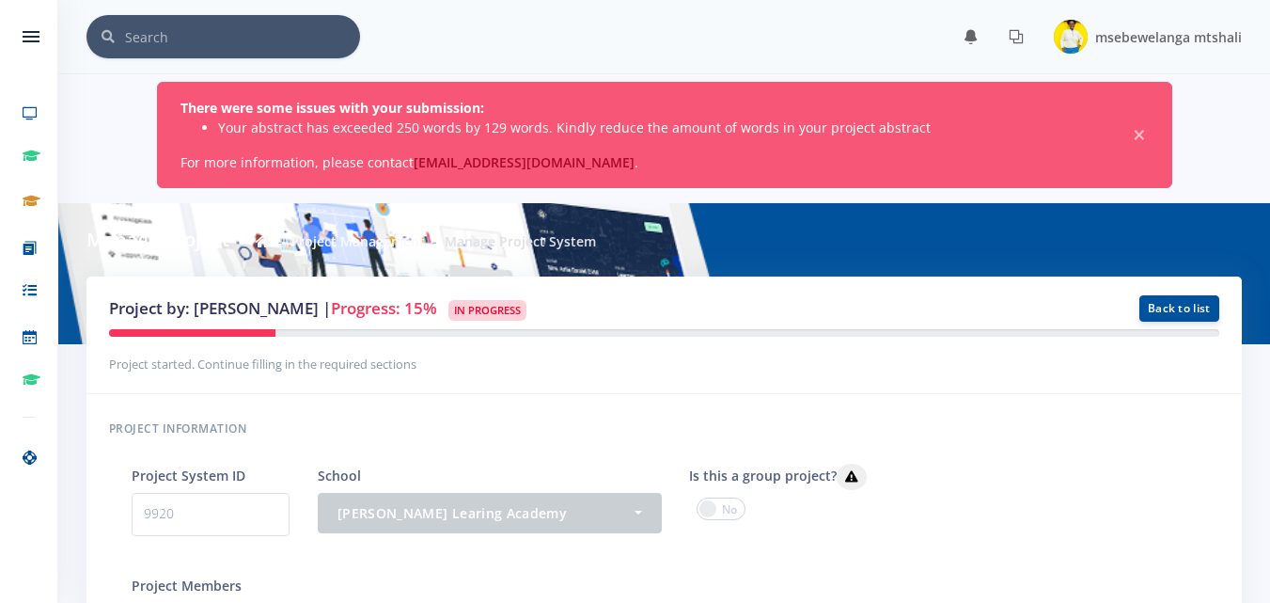
click at [792, 130] on li "Your abstract has exceeded 250 words by 129 words. Kindly reduce the amount of …" at bounding box center [661, 128] width 886 height 20
click at [346, 120] on li "Your abstract has exceeded 250 words by 129 words. Kindly reduce the amount of …" at bounding box center [661, 128] width 886 height 20
click at [304, 178] on div "There were some issues with your submission: Your abstract has exceeded 250 wor…" at bounding box center [664, 135] width 1015 height 106
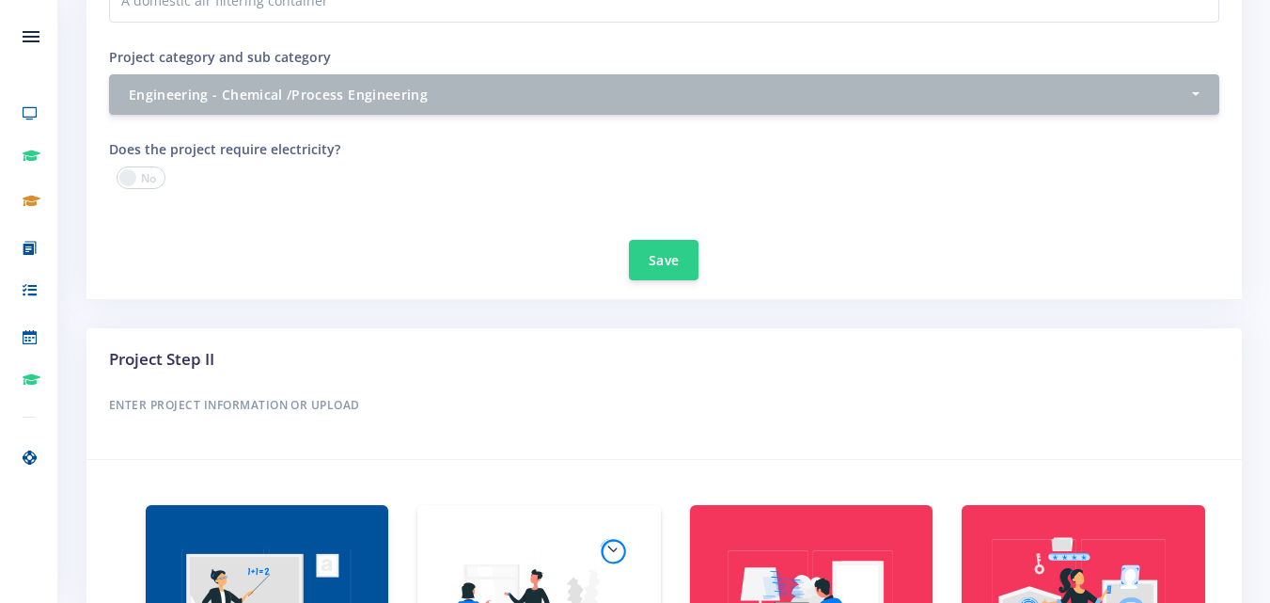
scroll to position [404, 0]
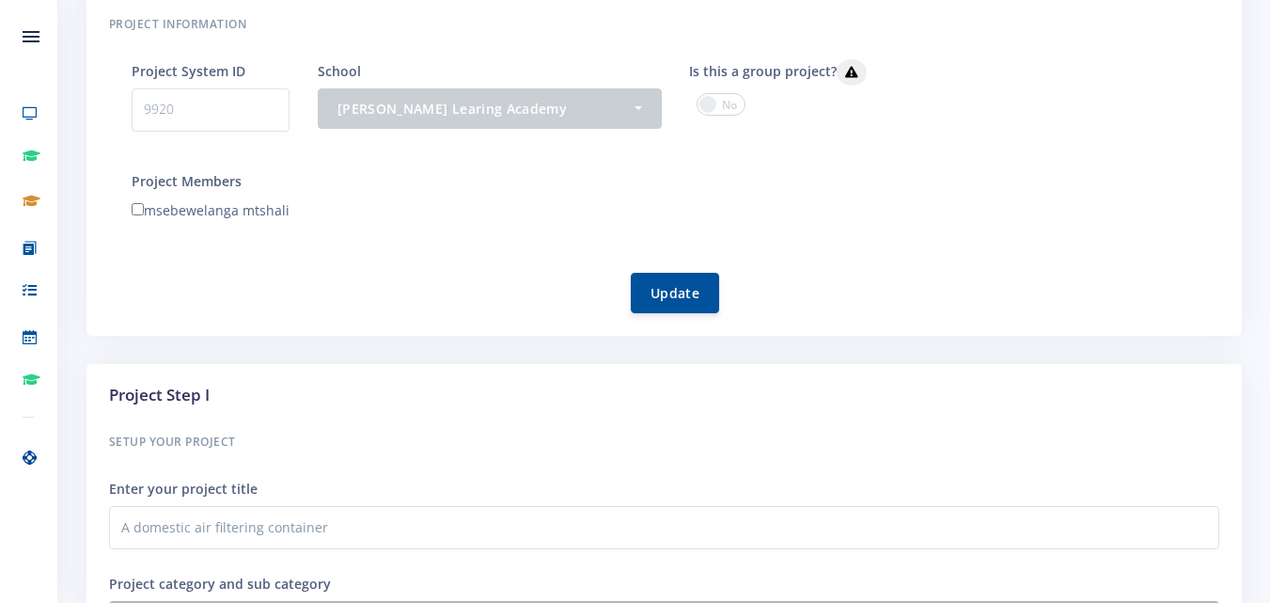
drag, startPoint x: 1259, startPoint y: 98, endPoint x: 1283, endPoint y: 72, distance: 35.2
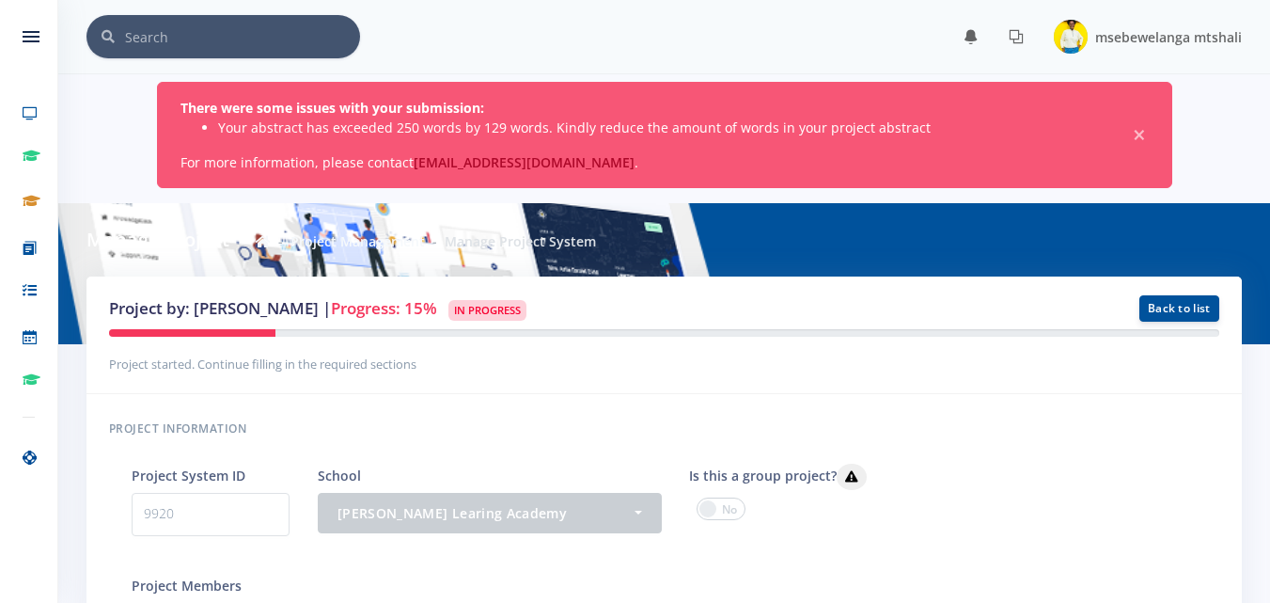
click at [451, 132] on li "Your abstract has exceeded 250 words by 129 words. Kindly reduce the amount of …" at bounding box center [661, 128] width 886 height 20
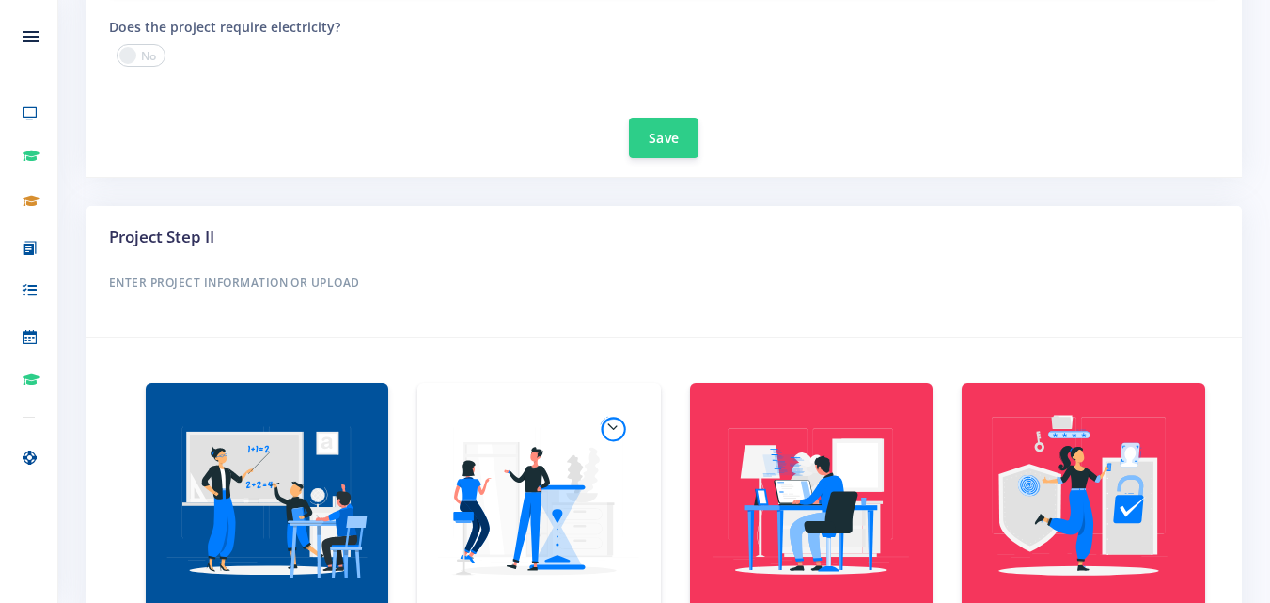
scroll to position [1579, 0]
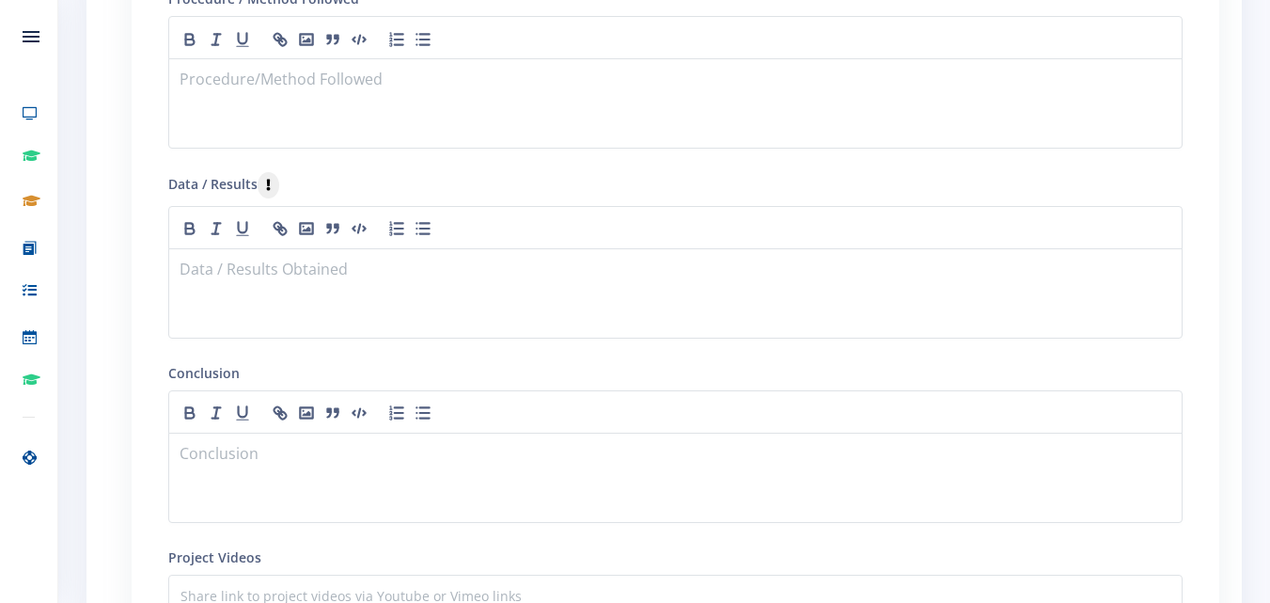
scroll to position [2632, 0]
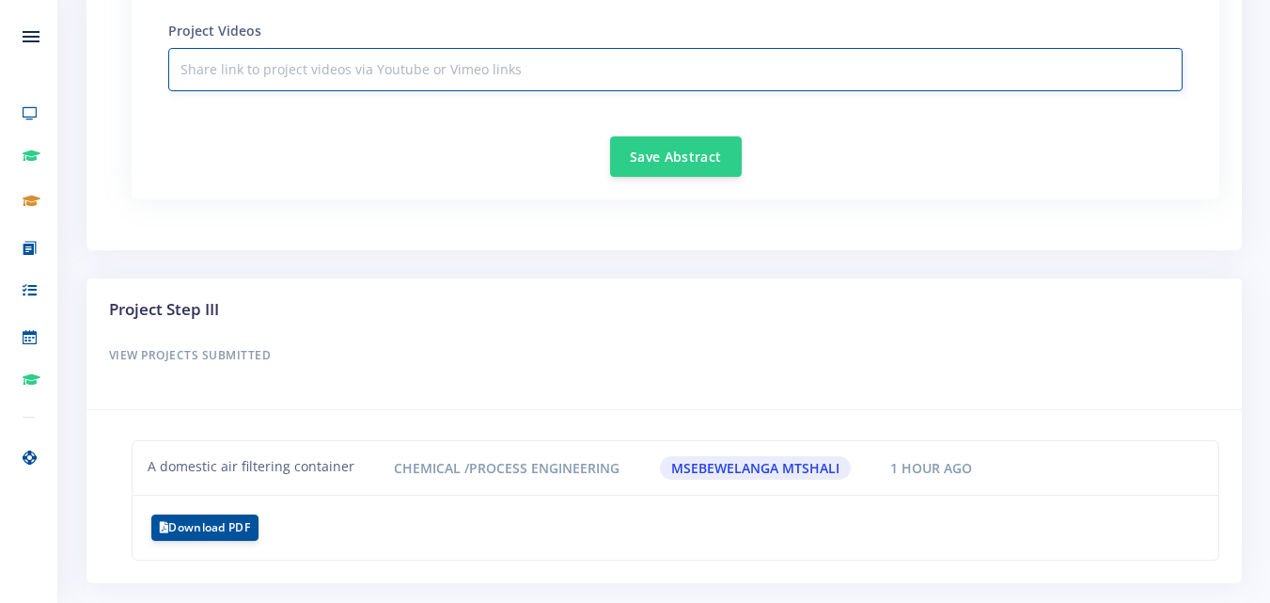
paste input "[URL][DOMAIN_NAME]"
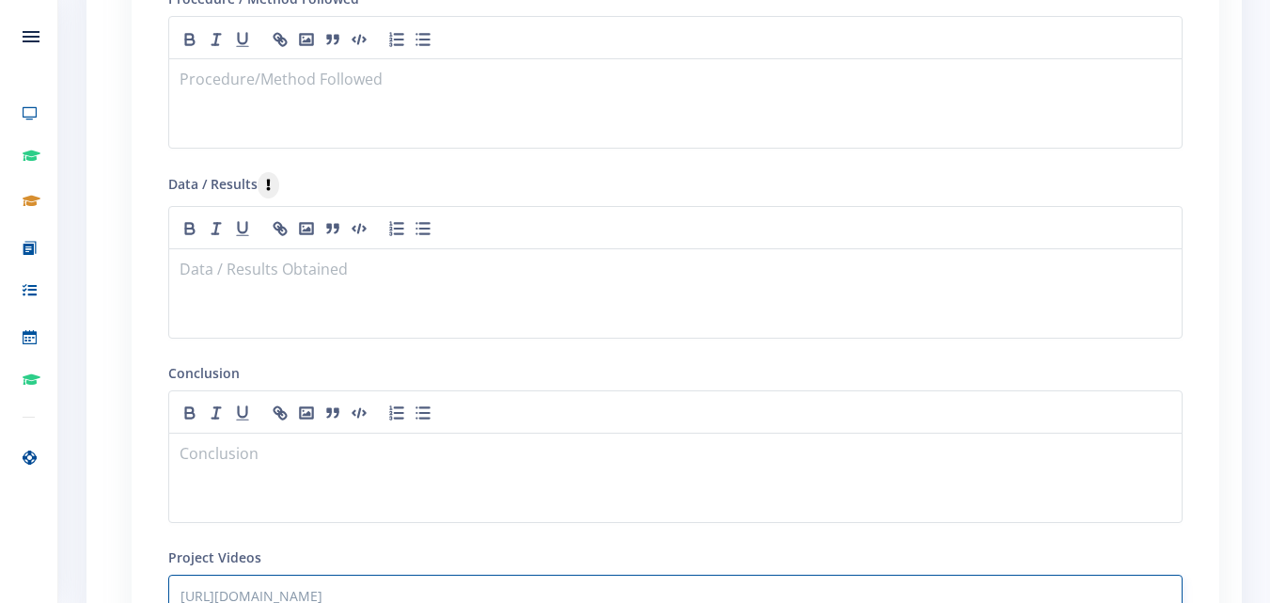
scroll to position [1579, 0]
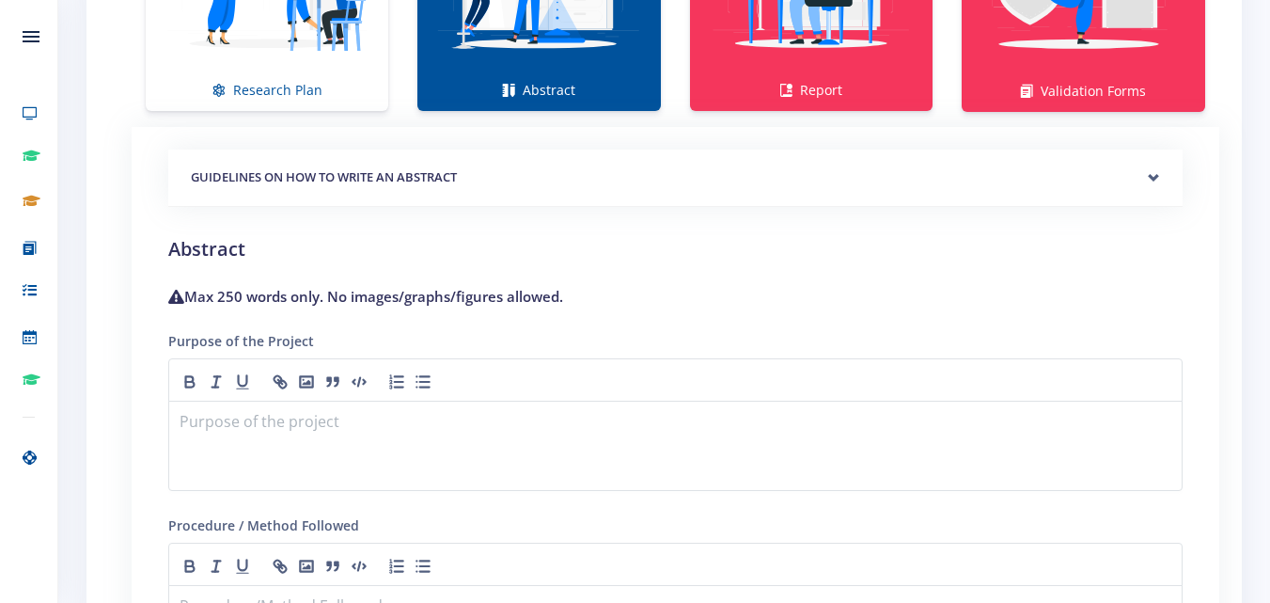
type input "[URL][DOMAIN_NAME]"
click at [504, 435] on p at bounding box center [675, 423] width 990 height 25
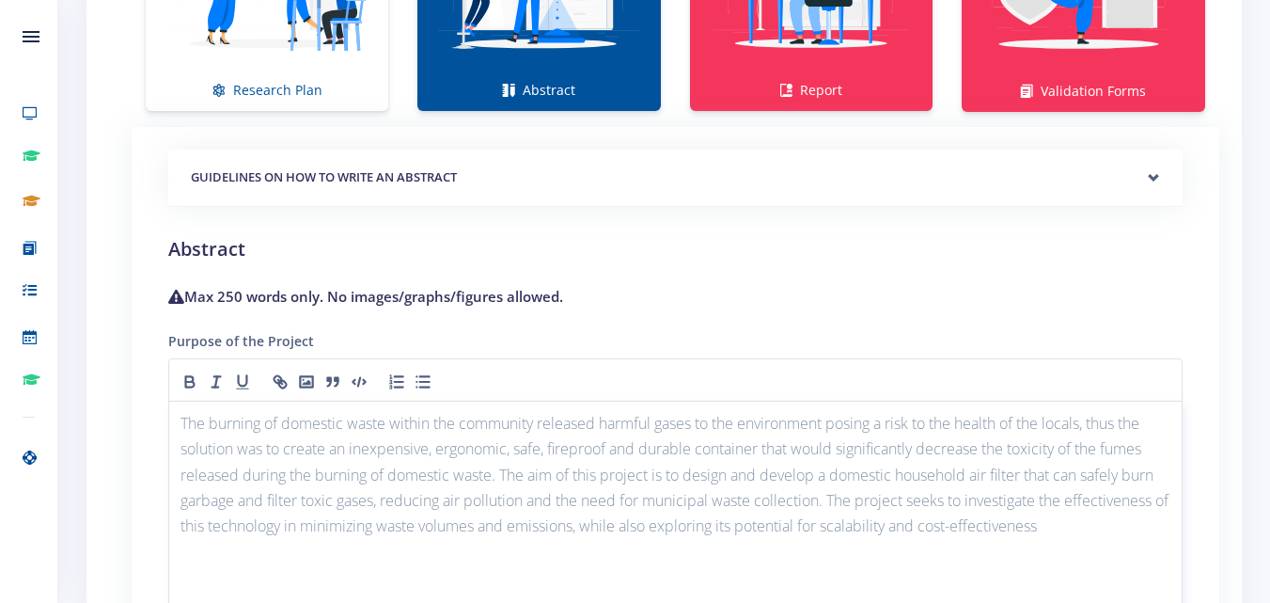
click at [1077, 524] on p "The burning of domestic waste within the community released harmful gases to th…" at bounding box center [675, 475] width 990 height 128
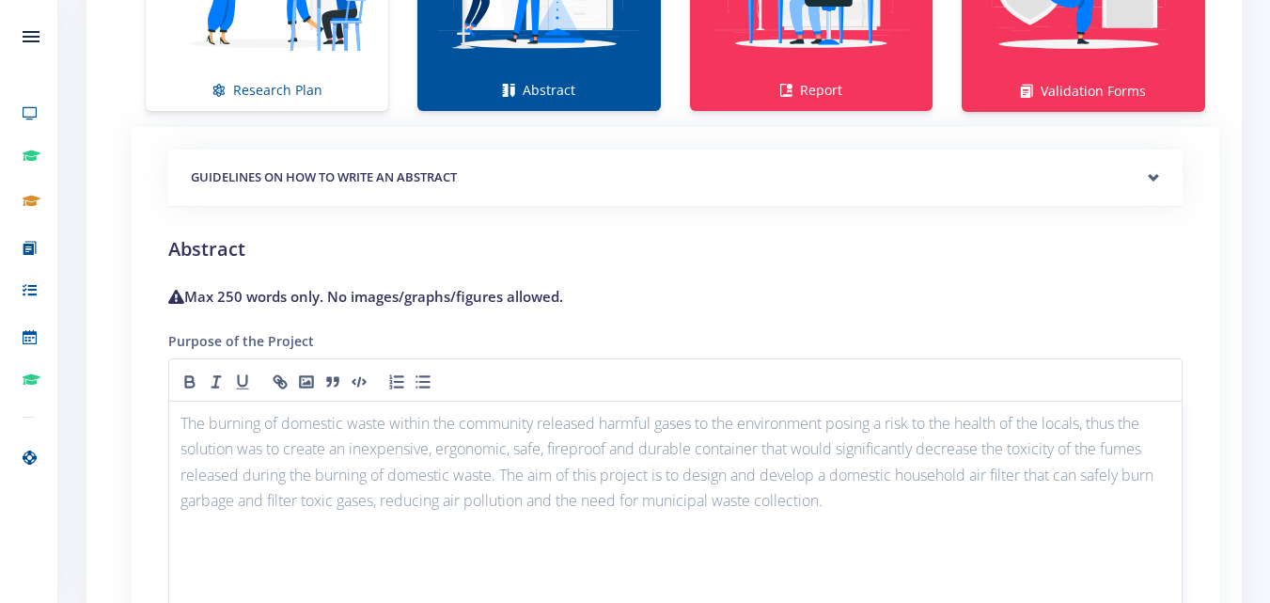
click at [303, 504] on p "The burning of domestic waste within the community released harmful gases to th…" at bounding box center [675, 462] width 990 height 102
click at [402, 503] on p "The burning of domestic waste within the community released harmful gases to th…" at bounding box center [675, 462] width 990 height 102
click at [496, 470] on p "The burning of domestic waste within the community released harmful gases to th…" at bounding box center [675, 462] width 990 height 102
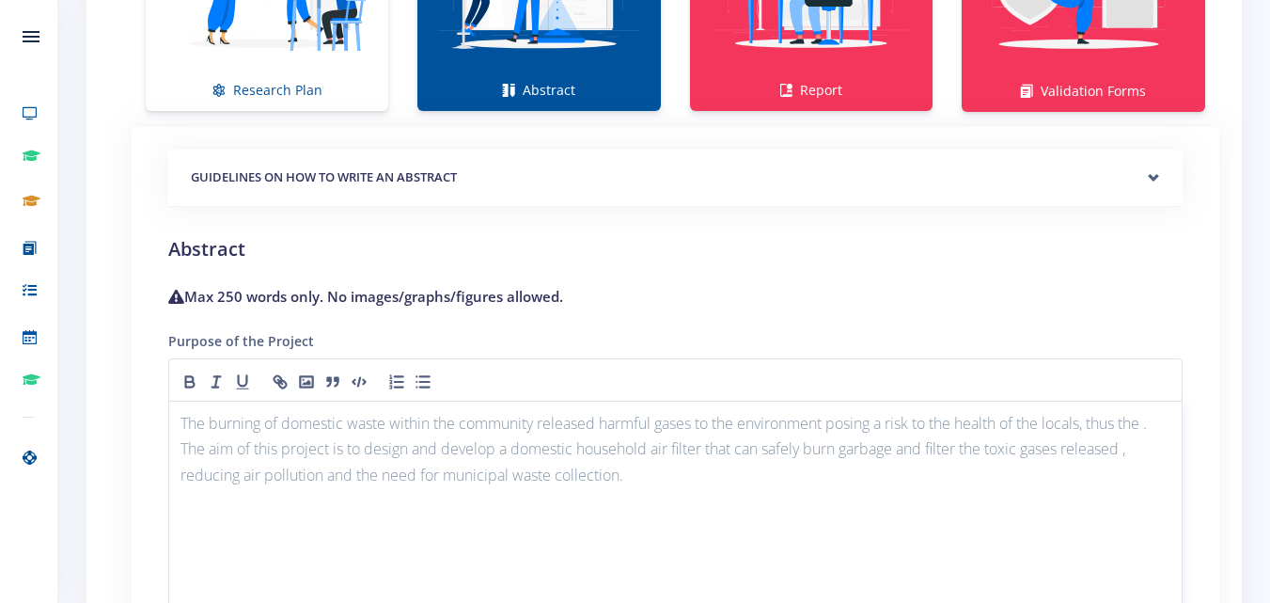
click at [208, 446] on p "The burning of domestic waste within the community released harmful gases to th…" at bounding box center [675, 449] width 990 height 77
click at [316, 447] on p "The burning of domestic waste within the community released harmful gases to th…" at bounding box center [675, 449] width 990 height 77
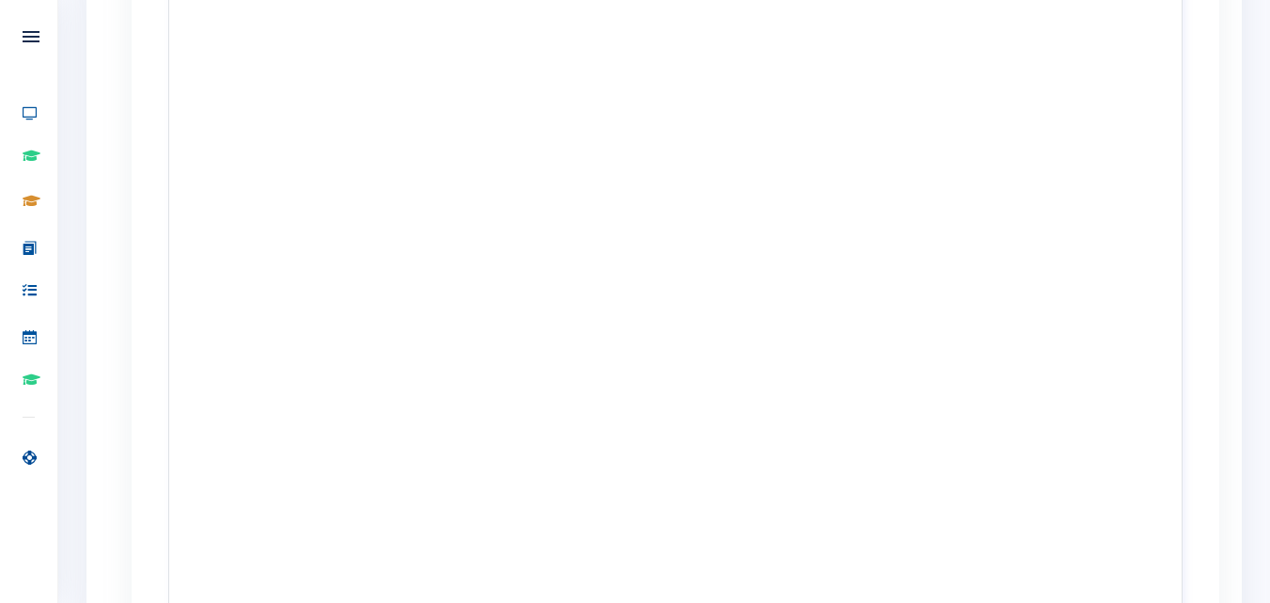
scroll to position [2632, 0]
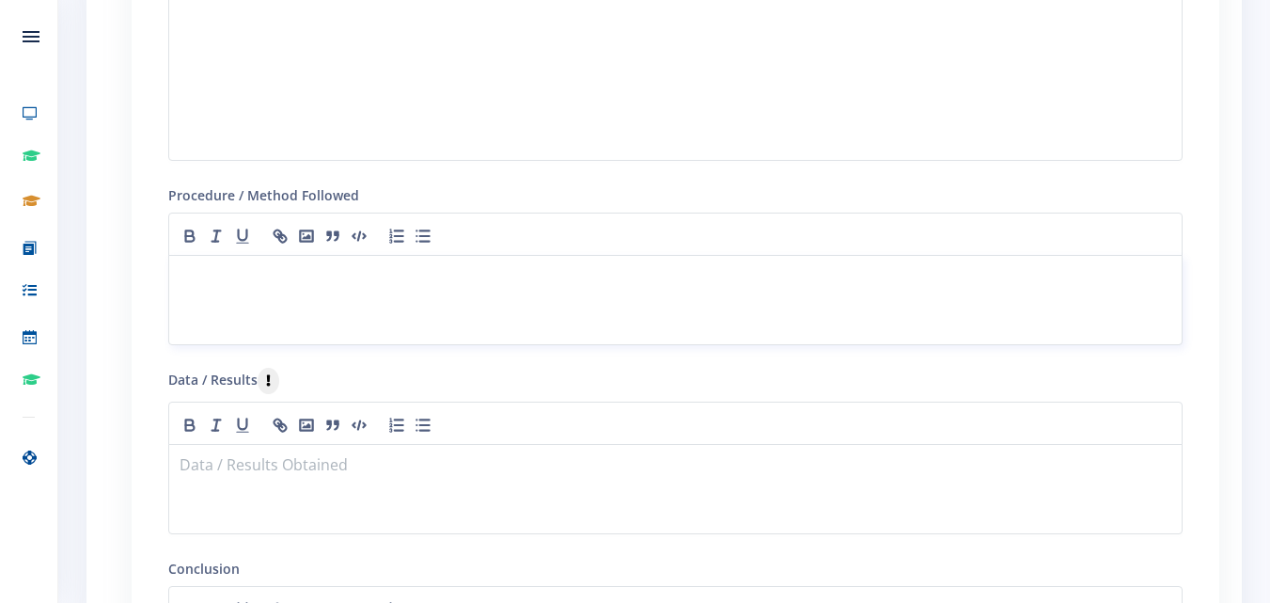
click at [405, 288] on p at bounding box center [675, 277] width 990 height 25
click at [536, 302] on div at bounding box center [675, 300] width 1014 height 90
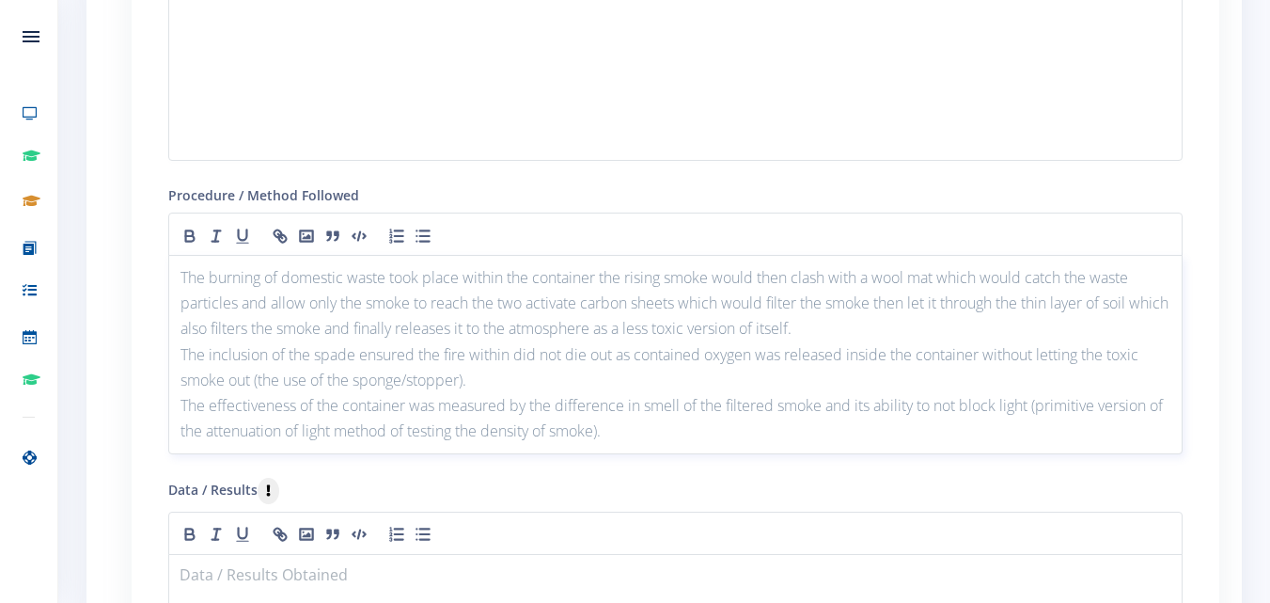
scroll to position [0, 0]
click at [688, 423] on p "The effectiveness of the container was measured by the difference in smell of t…" at bounding box center [675, 418] width 990 height 51
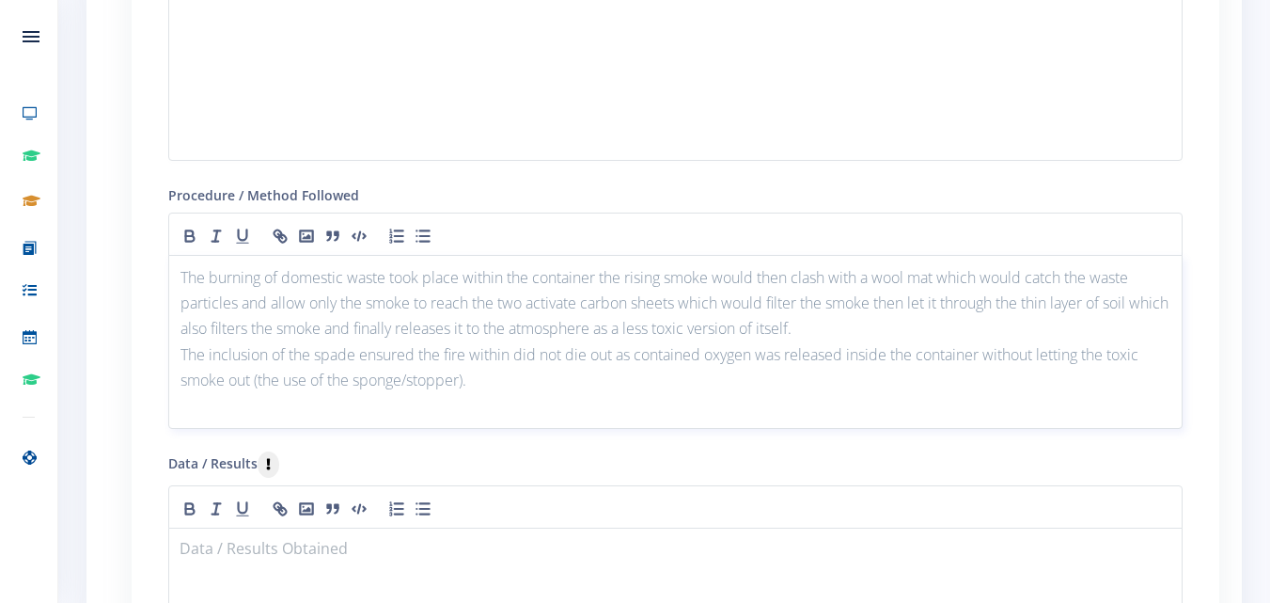
click at [493, 387] on p "The inclusion of the spade ensured the fire within did not die out as contained…" at bounding box center [675, 367] width 990 height 51
click at [358, 359] on p "The inclusion of the spade ensured the fire within did not die out as contained…" at bounding box center [675, 367] width 990 height 51
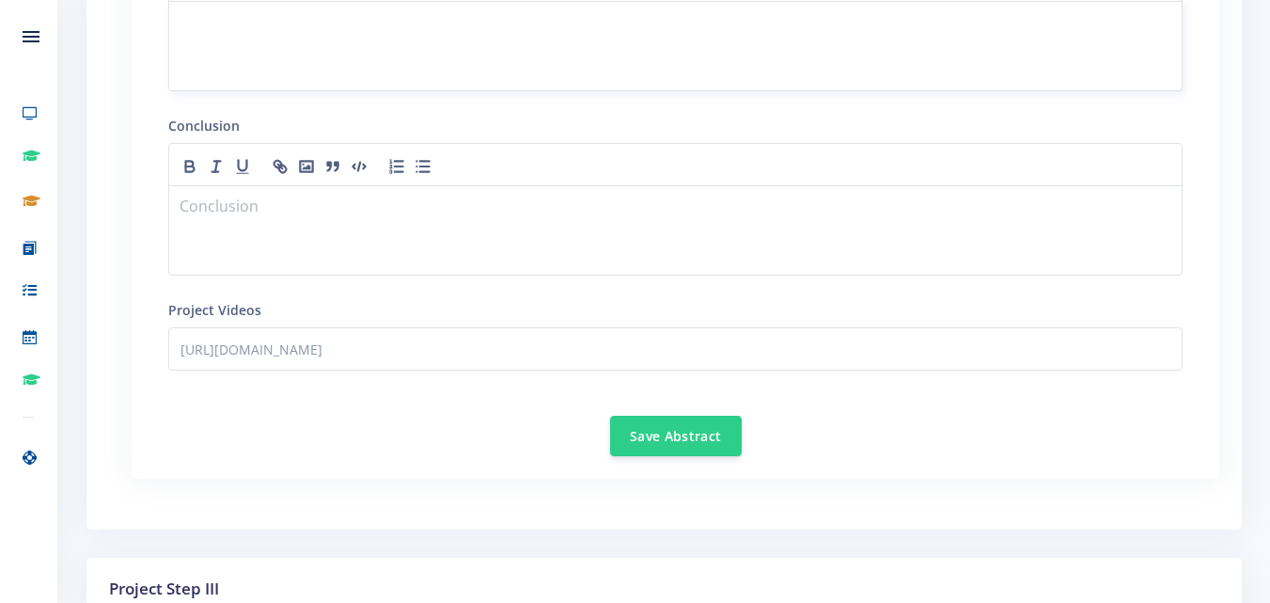
click at [412, 53] on div at bounding box center [675, 46] width 1014 height 90
click at [626, 25] on p "Three tests were conducted two failed and one was a sucess a 70T%" at bounding box center [675, 23] width 990 height 25
click at [651, 23] on p "Three tests were conducted two failed and one was a sucess a 70%" at bounding box center [675, 23] width 990 height 25
click at [622, 29] on p "Three tests were conducted two failed and one was a sucess a 70%" at bounding box center [675, 23] width 990 height 25
click at [649, 27] on p "Three tests were conducted two failed and one was a sucess a 72%" at bounding box center [675, 23] width 990 height 25
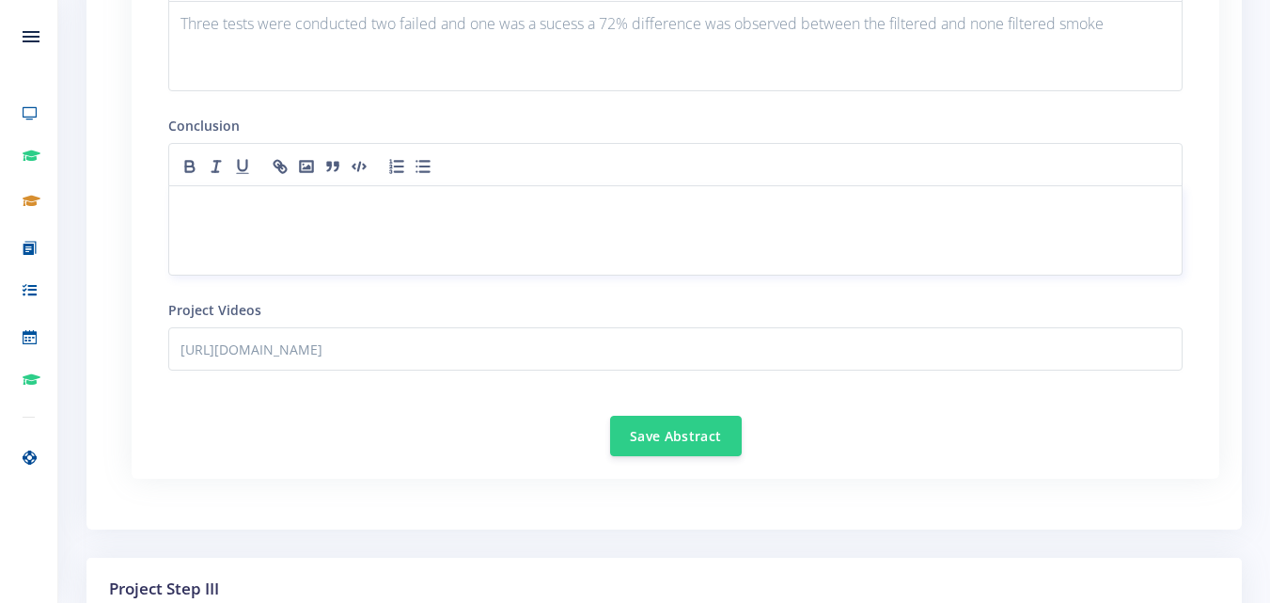
click at [302, 201] on p at bounding box center [675, 208] width 990 height 25
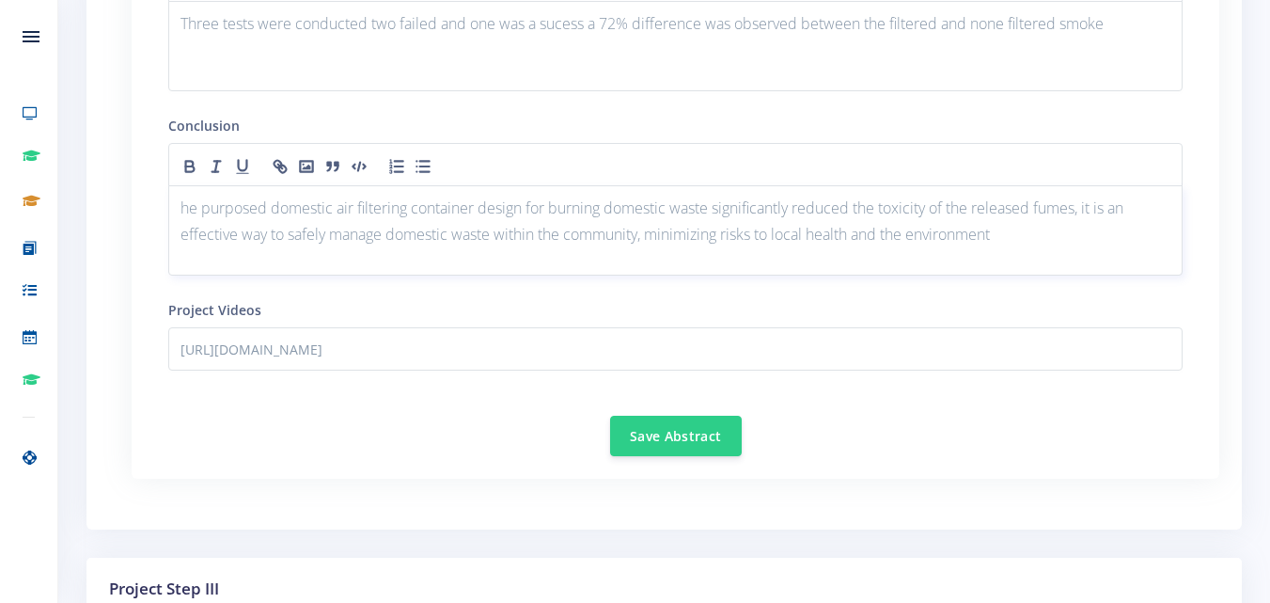
click at [180, 208] on p "he purposed domestic air filtering container design for burning domestic waste …" at bounding box center [675, 221] width 990 height 51
click at [723, 442] on button "Save Abstract" at bounding box center [676, 435] width 132 height 40
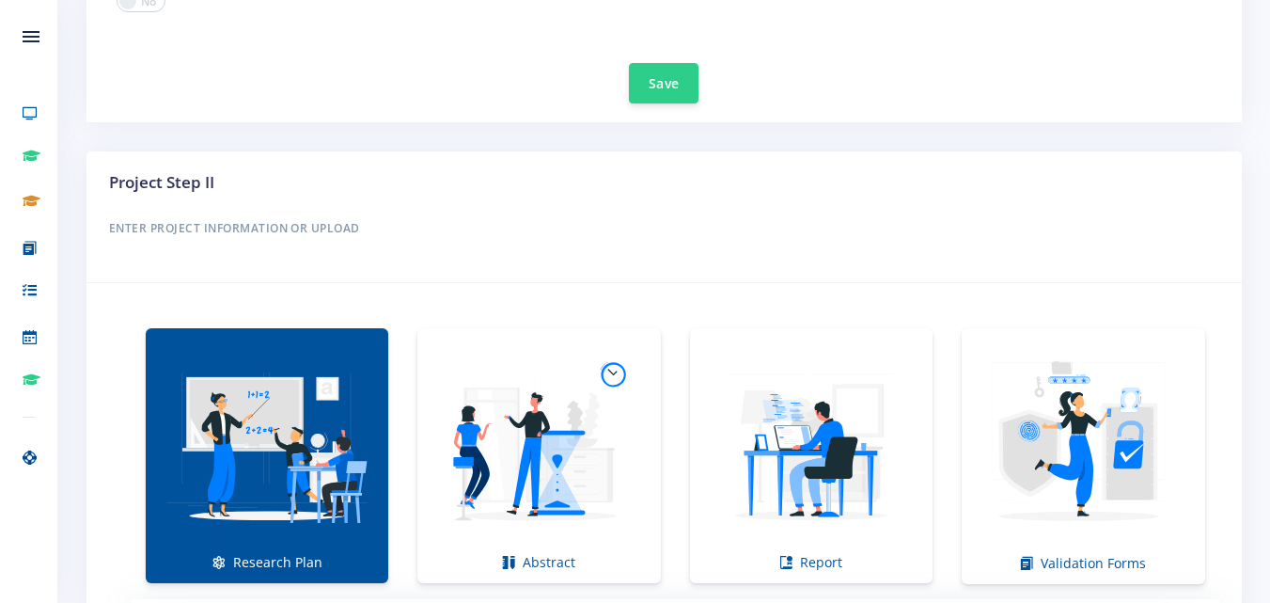
scroll to position [1579, 0]
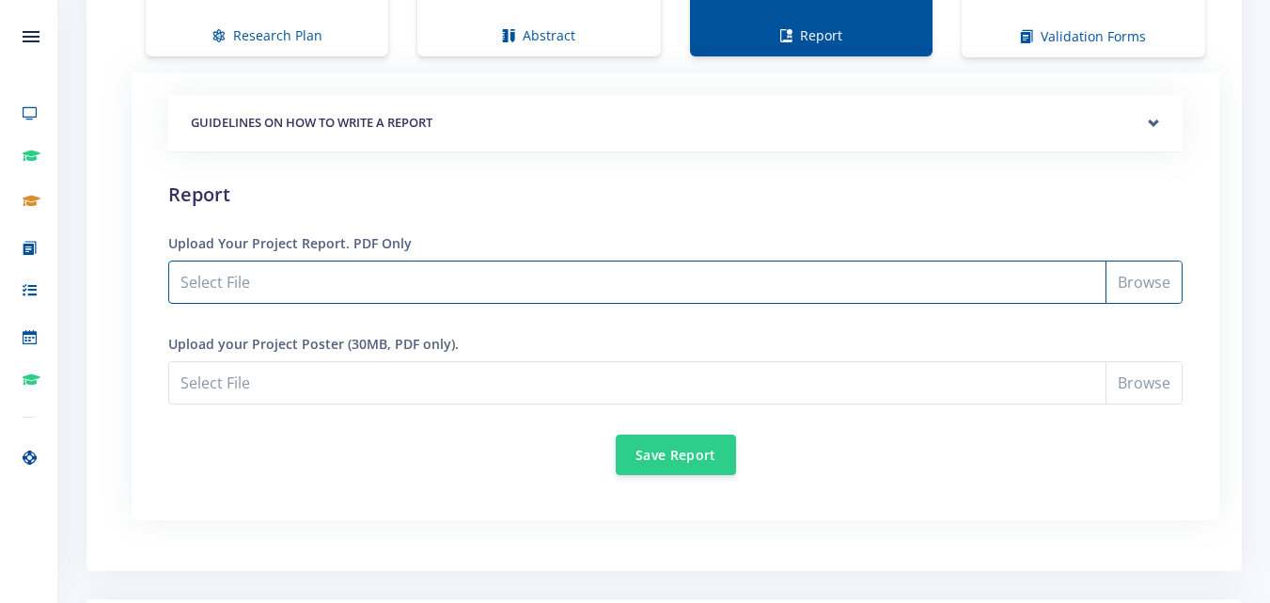
click at [651, 284] on input "Select File" at bounding box center [675, 281] width 1014 height 43
click at [578, 274] on input "A domestic air filtering container (Research Plan).pdf" at bounding box center [675, 281] width 1014 height 43
click at [1136, 288] on input "Science expo(Report).pdf" at bounding box center [675, 281] width 1014 height 43
type input "C:\fakepath\Science expo(Report)2.pdf"
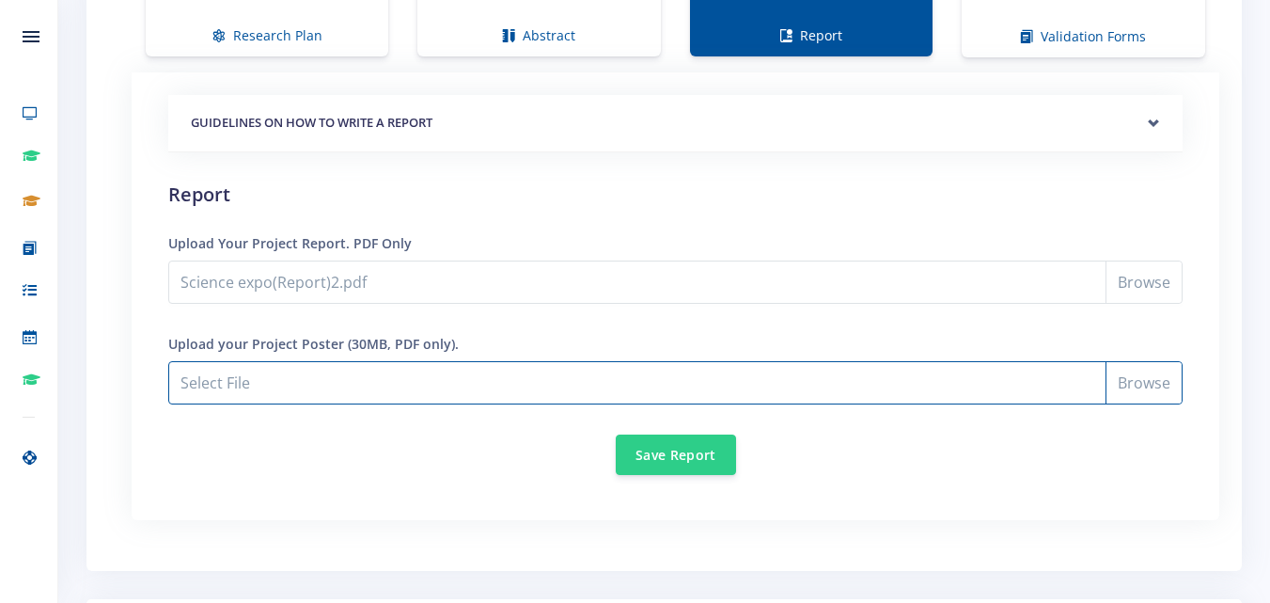
click at [455, 382] on input "Science expo(Report)2.pdf" at bounding box center [675, 382] width 1014 height 43
click at [1155, 389] on input "Science expo(Report)2.pdf" at bounding box center [675, 382] width 1014 height 43
click at [1150, 394] on input "Science expo(Report)2.pdf" at bounding box center [675, 382] width 1014 height 43
click at [1134, 392] on input "Science expo(Report)2.pdf" at bounding box center [675, 382] width 1014 height 43
type input "C:\fakepath\Olubanzi & Msebe POSTER FINAL _ S_043735-3.pdf"
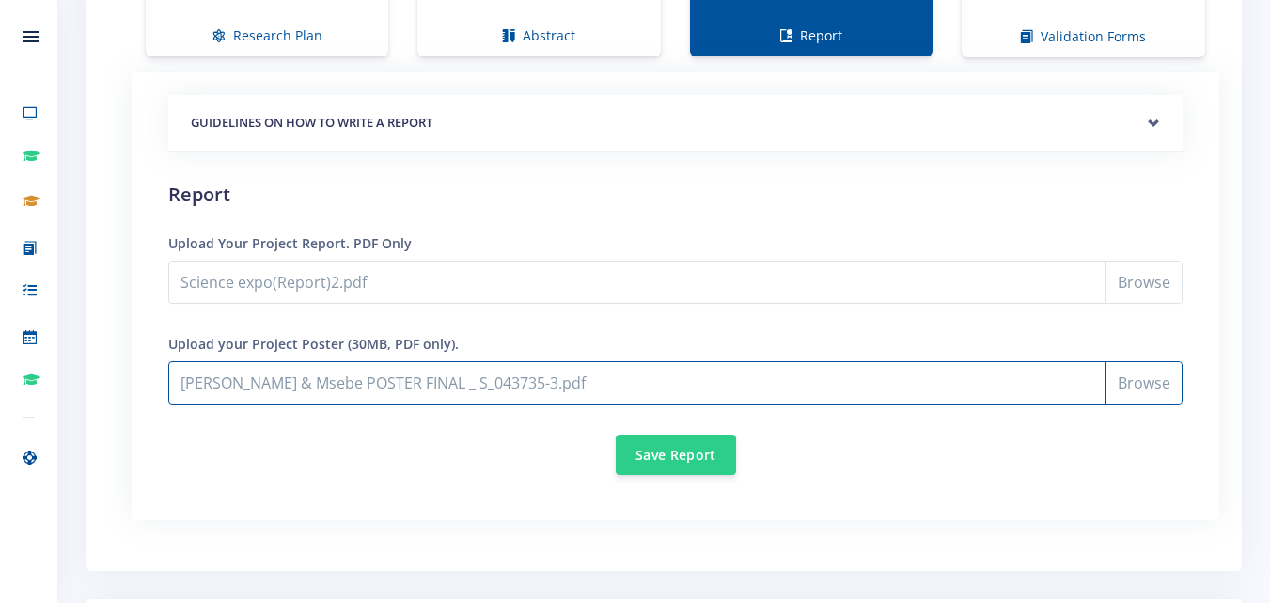
click at [550, 398] on input "Olubanzi & Msebe POSTER FINAL _ S_043735-3.pdf" at bounding box center [675, 382] width 1014 height 43
click at [810, 391] on input "Olubanzi & Msebe POSTER FINAL _ S_043735-3.pdf" at bounding box center [675, 382] width 1014 height 43
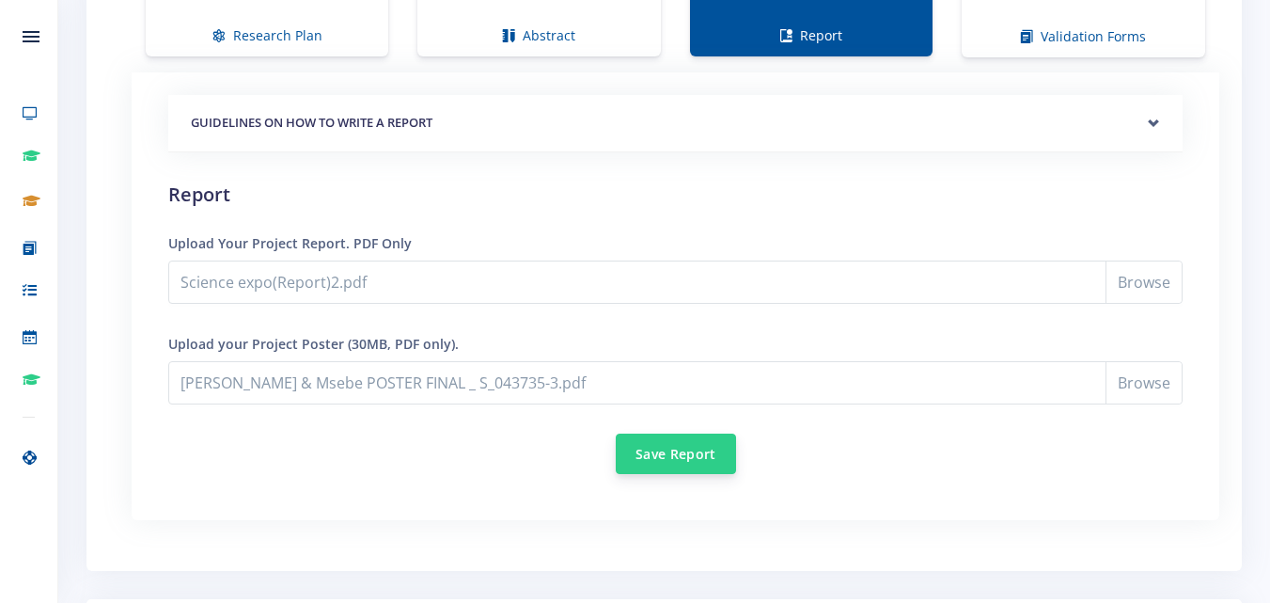
click at [713, 454] on button "Save Report" at bounding box center [676, 453] width 120 height 40
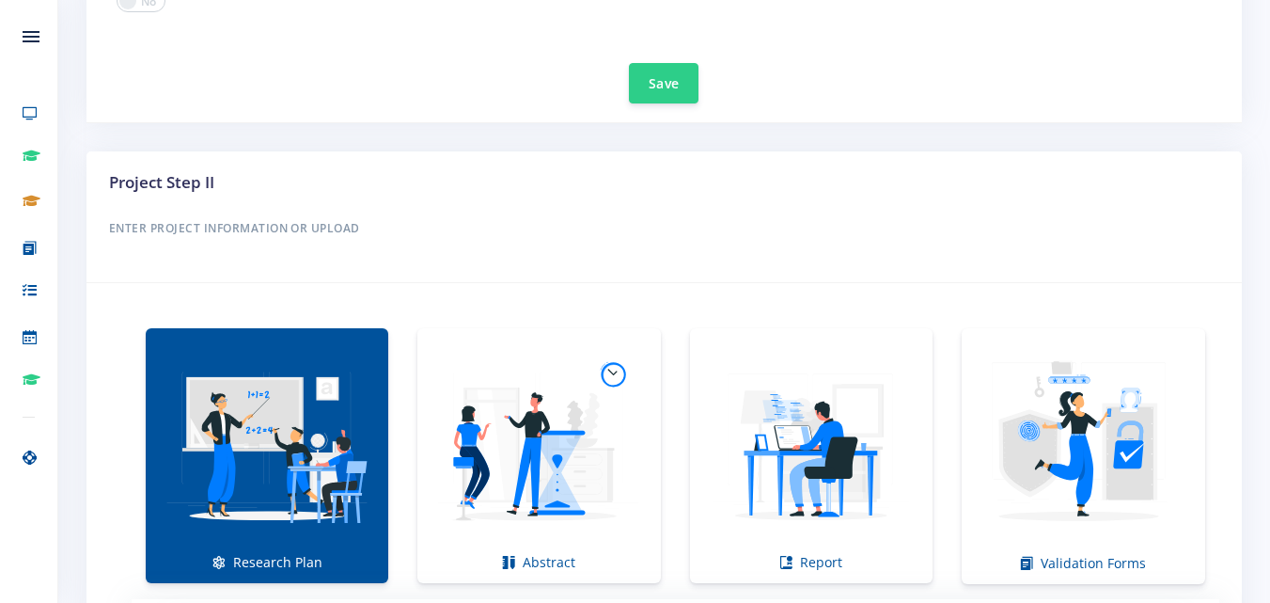
scroll to position [1579, 0]
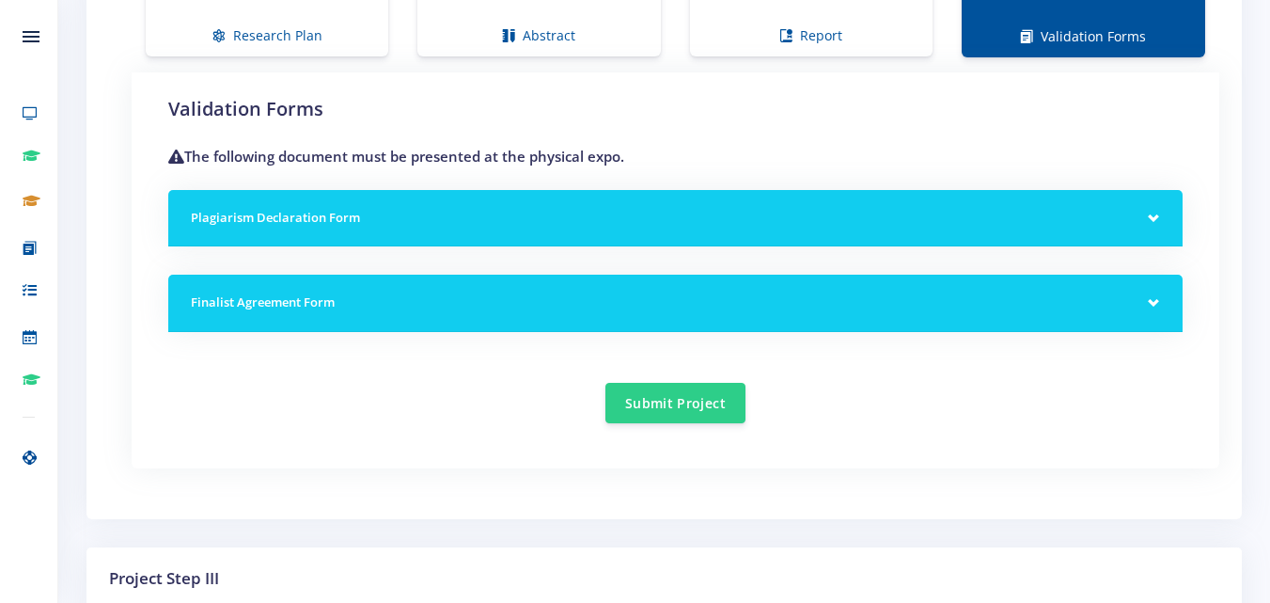
click at [1157, 215] on div "Plagiarism Declaration Form" at bounding box center [675, 218] width 1014 height 57
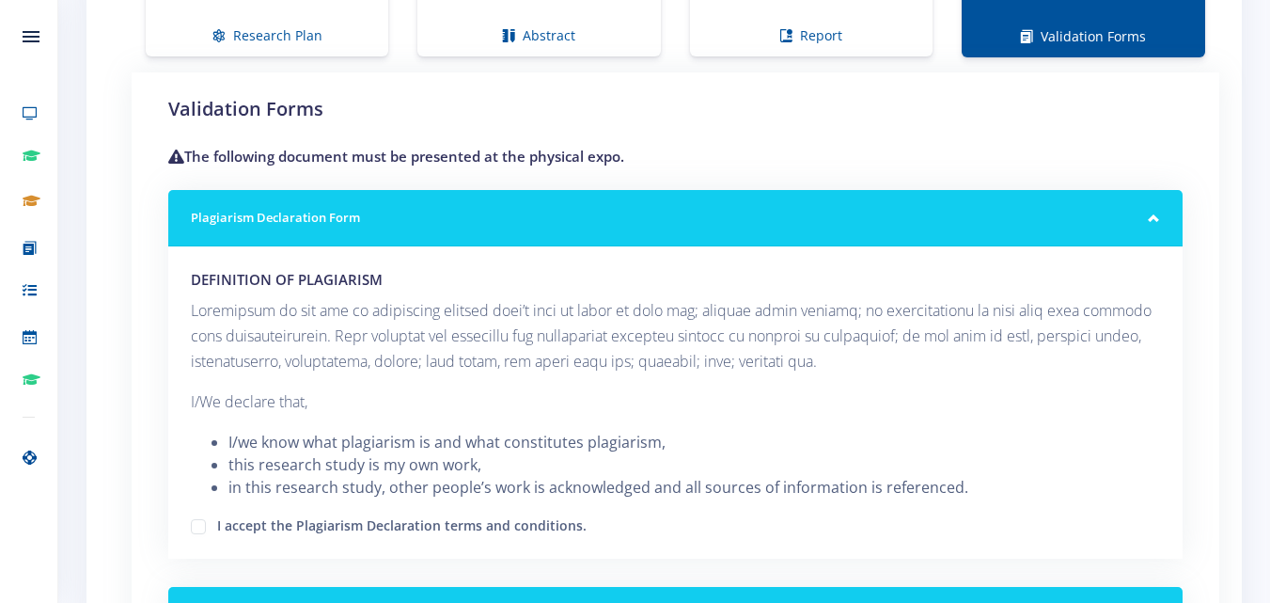
scroll to position [2106, 0]
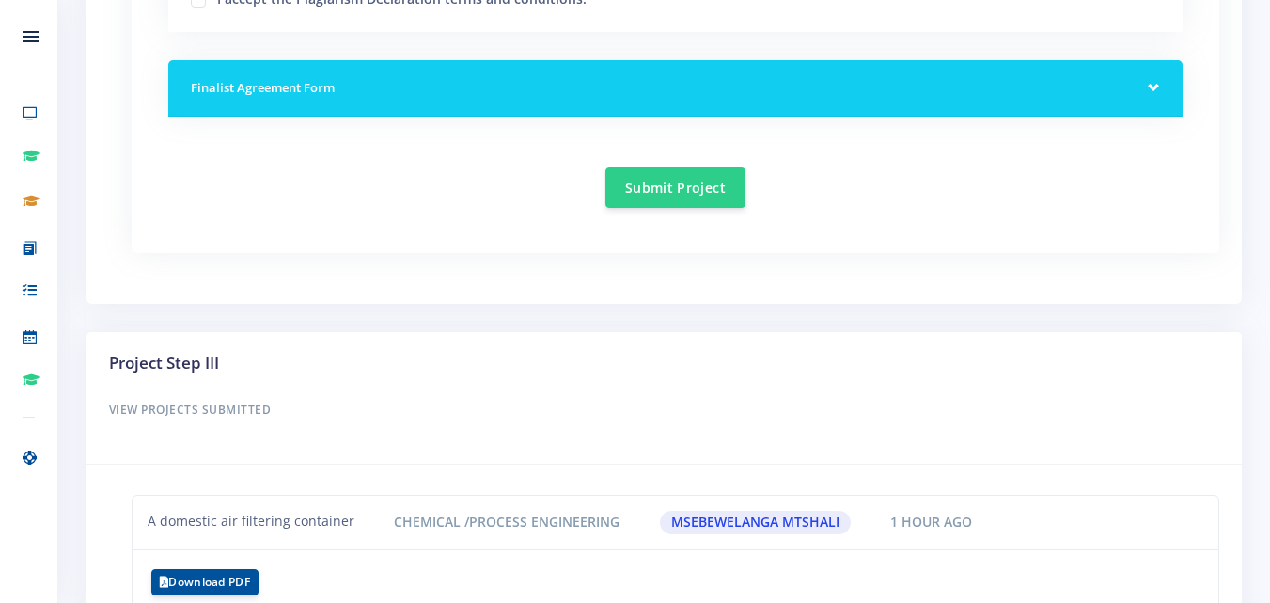
click at [1019, 95] on h5 "Finalist Agreement Form" at bounding box center [675, 88] width 969 height 19
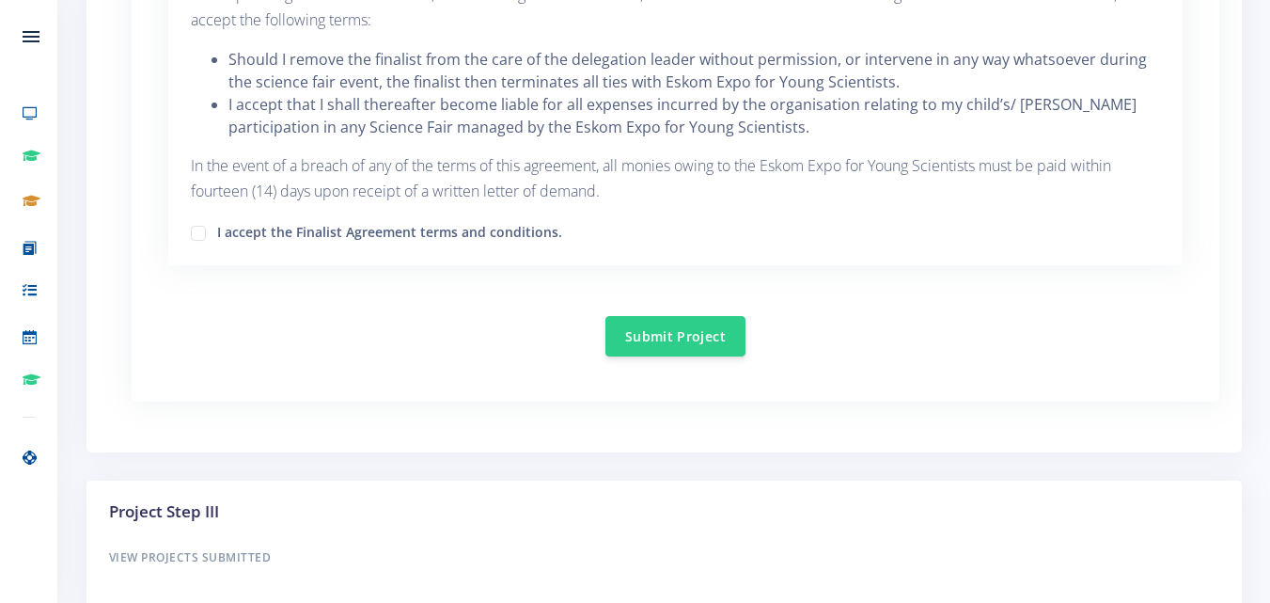
scroll to position [3096, 0]
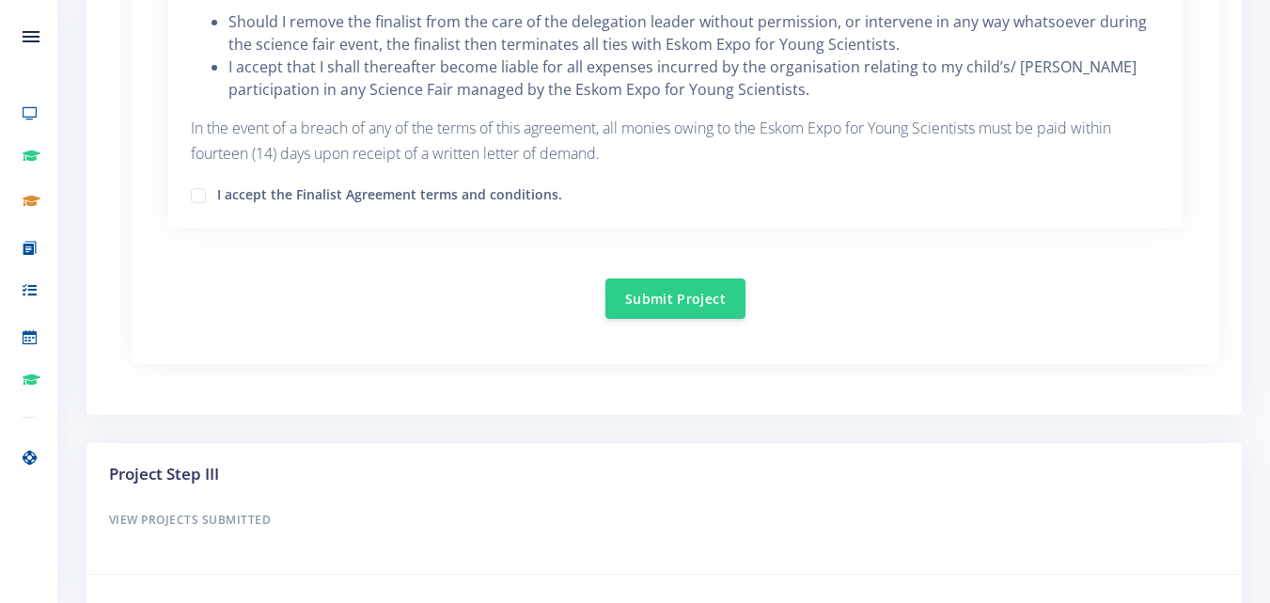
click at [217, 184] on label "I accept the Finalist Agreement terms and conditions." at bounding box center [389, 191] width 345 height 15
click at [217, 182] on input "I accept the Finalist Agreement terms and conditions." at bounding box center [223, 188] width 12 height 12
checkbox input "true"
click at [645, 277] on button "Submit Project" at bounding box center [675, 297] width 140 height 40
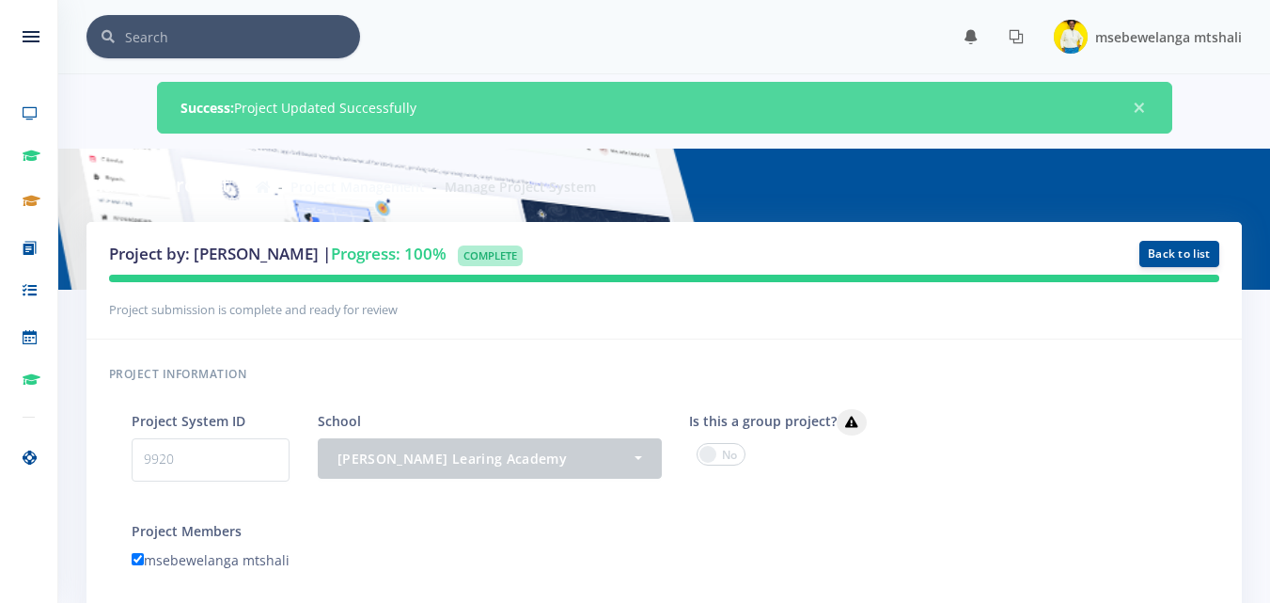
scroll to position [526, 0]
